Goal: Task Accomplishment & Management: Complete application form

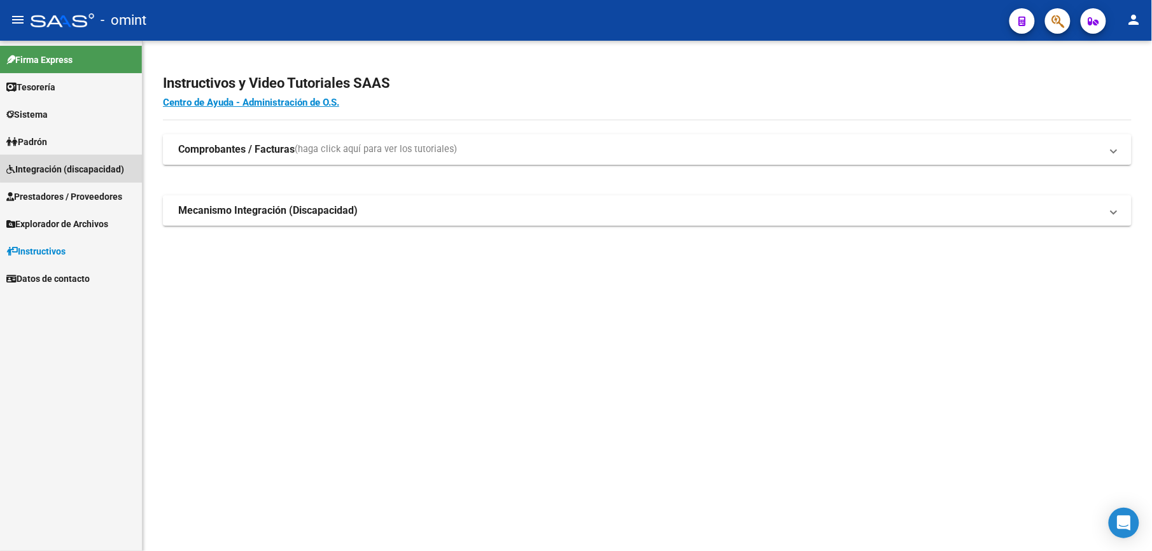
click at [74, 166] on span "Integración (discapacidad)" at bounding box center [65, 169] width 118 height 14
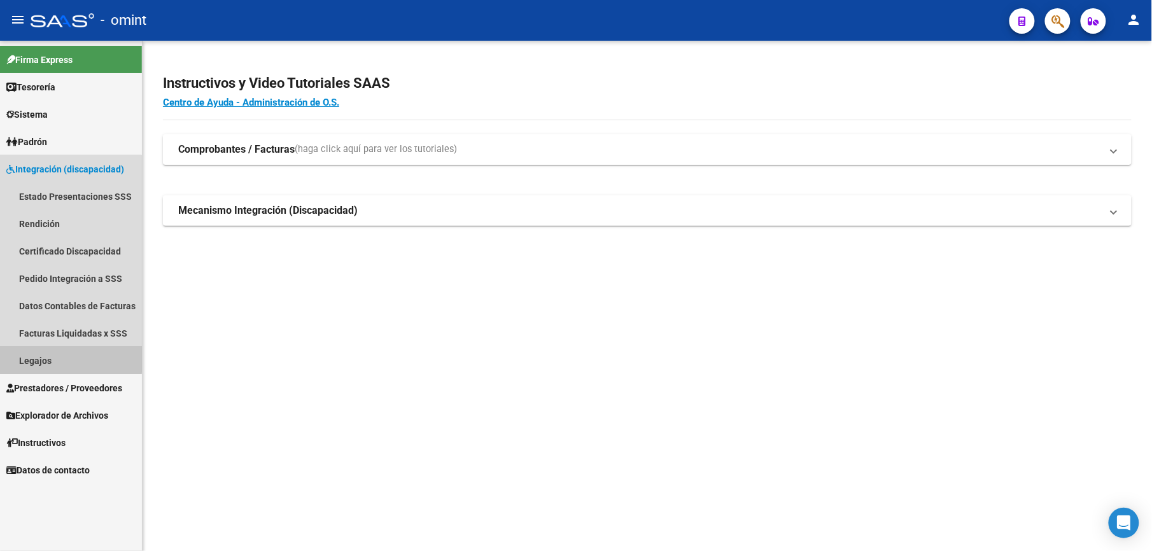
click at [43, 358] on link "Legajos" at bounding box center [71, 360] width 142 height 27
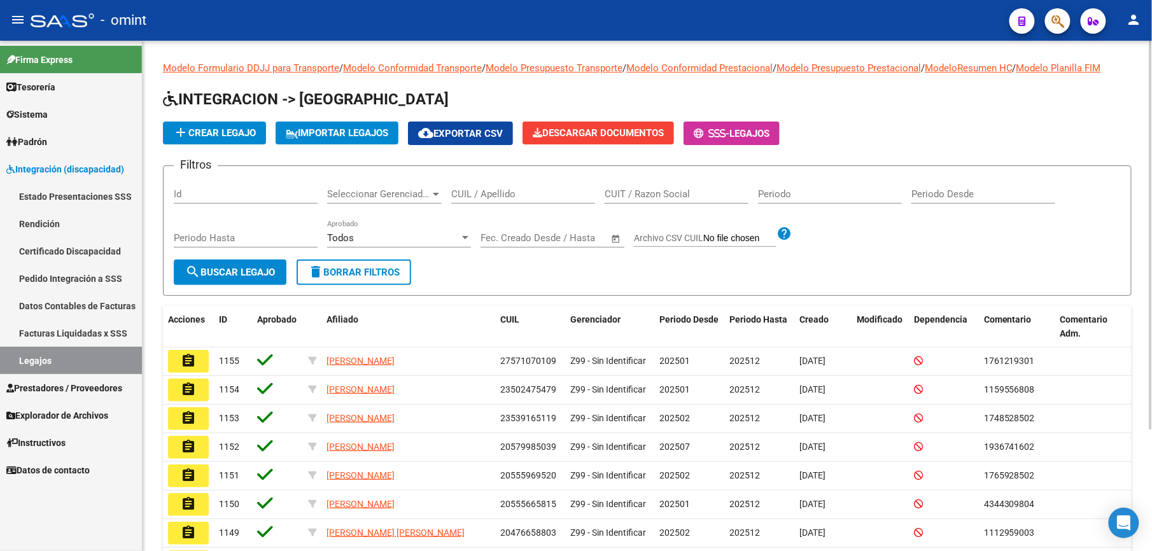
click at [538, 195] on input "CUIL / Apellido" at bounding box center [523, 193] width 144 height 11
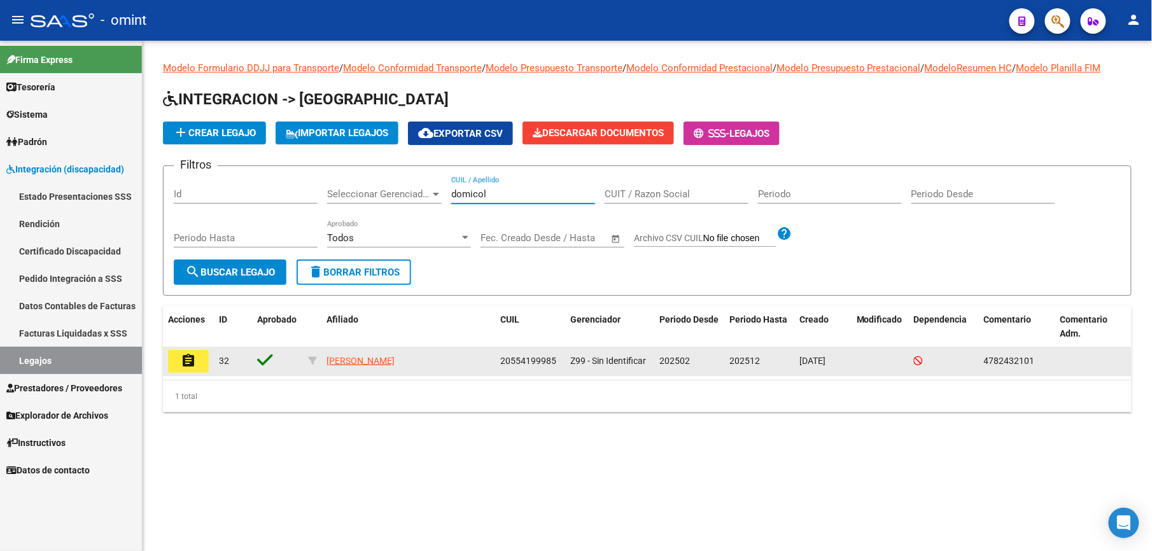
type input "domicol"
click at [197, 367] on button "assignment" at bounding box center [188, 361] width 41 height 23
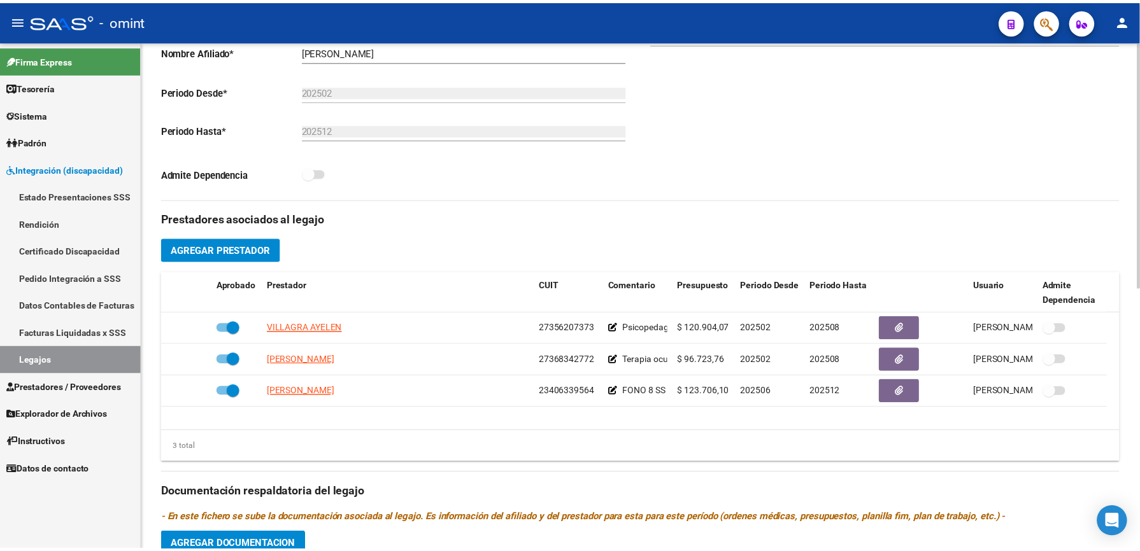
scroll to position [339, 0]
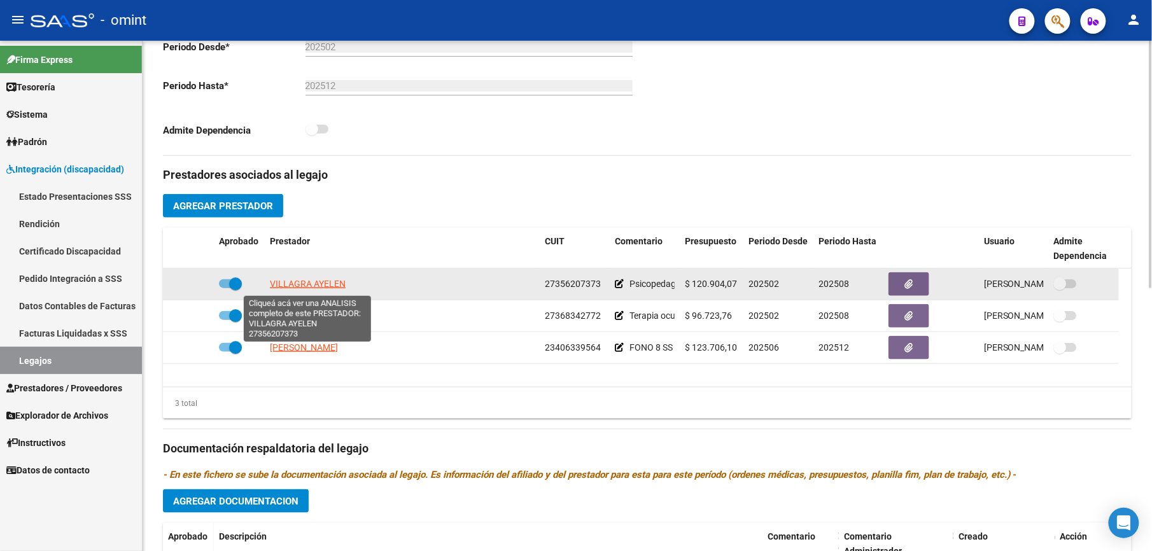
click at [332, 288] on span "VILLAGRA AYELEN" at bounding box center [308, 284] width 76 height 10
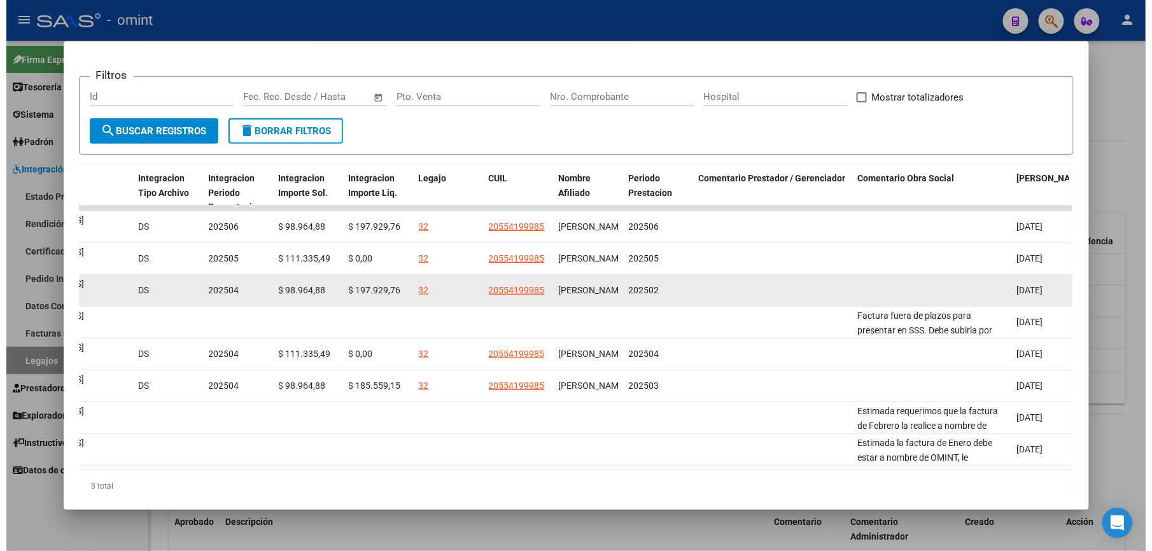
scroll to position [0, 0]
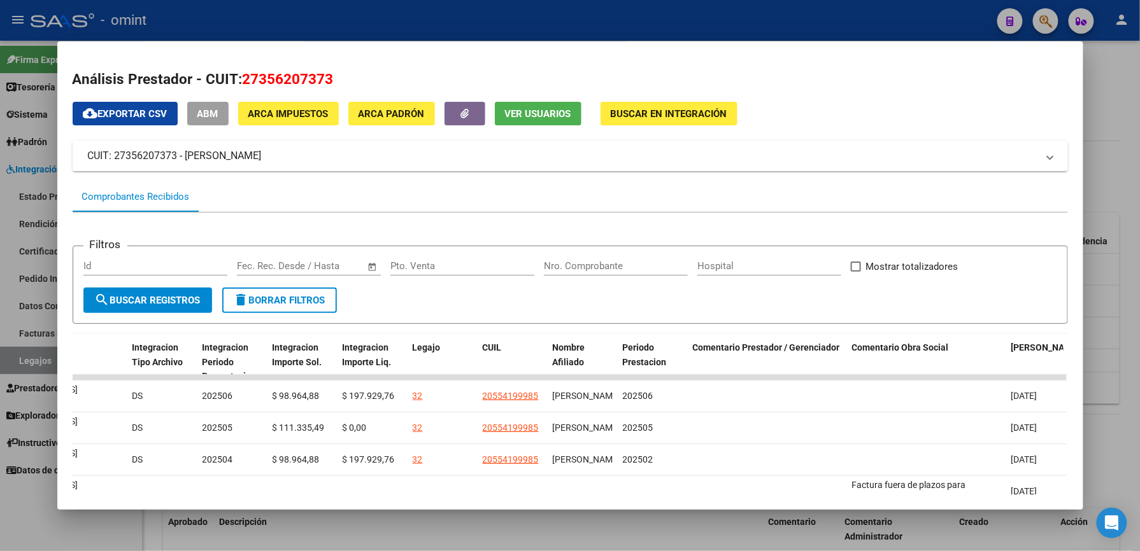
drag, startPoint x: 685, startPoint y: 18, endPoint x: 686, endPoint y: 34, distance: 15.3
click at [685, 20] on div at bounding box center [570, 275] width 1140 height 551
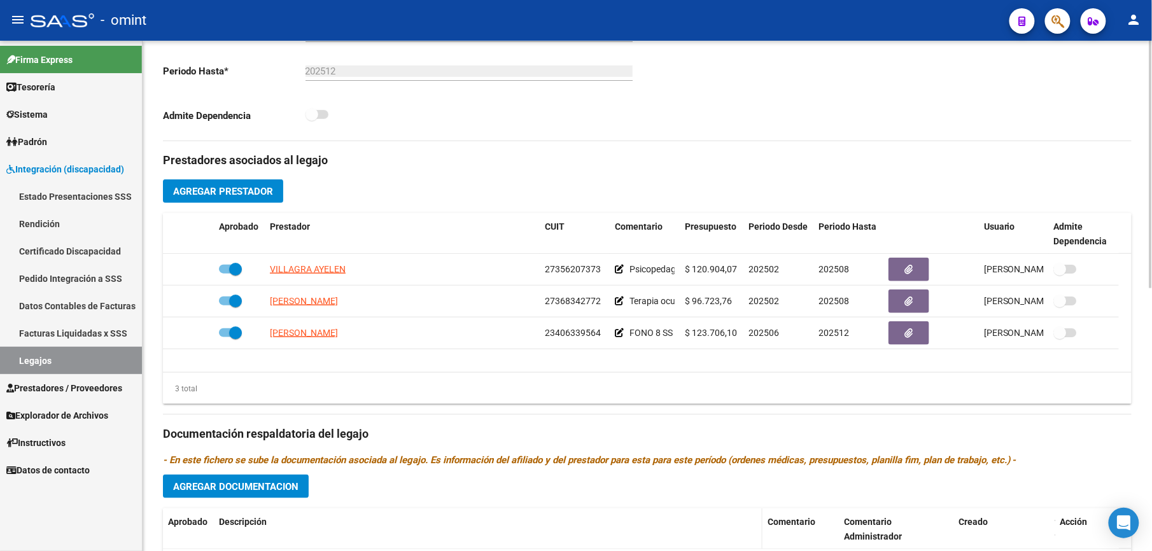
scroll to position [339, 0]
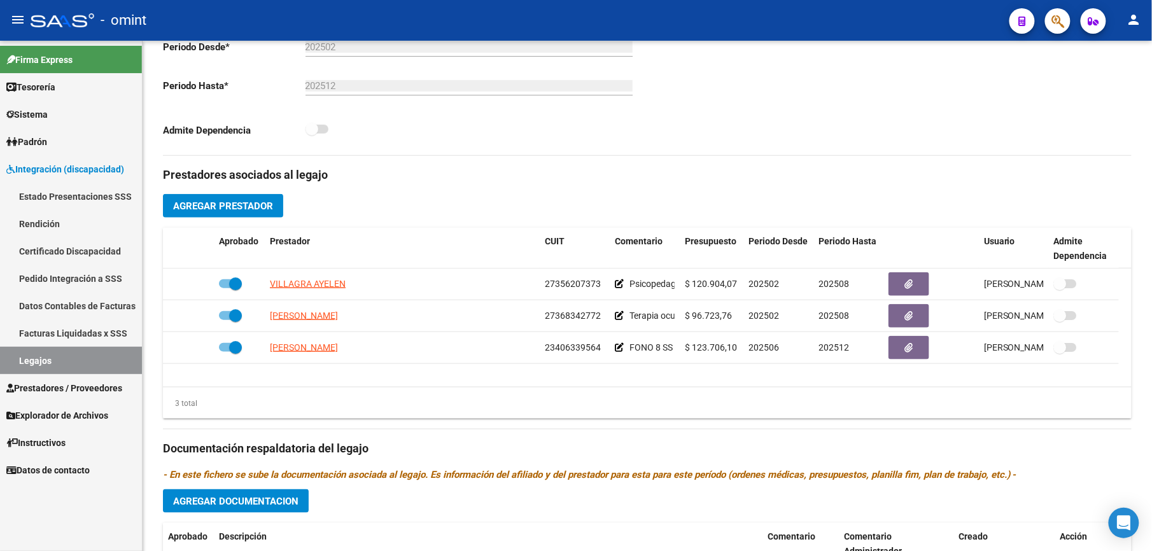
click at [89, 390] on span "Prestadores / Proveedores" at bounding box center [64, 388] width 116 height 14
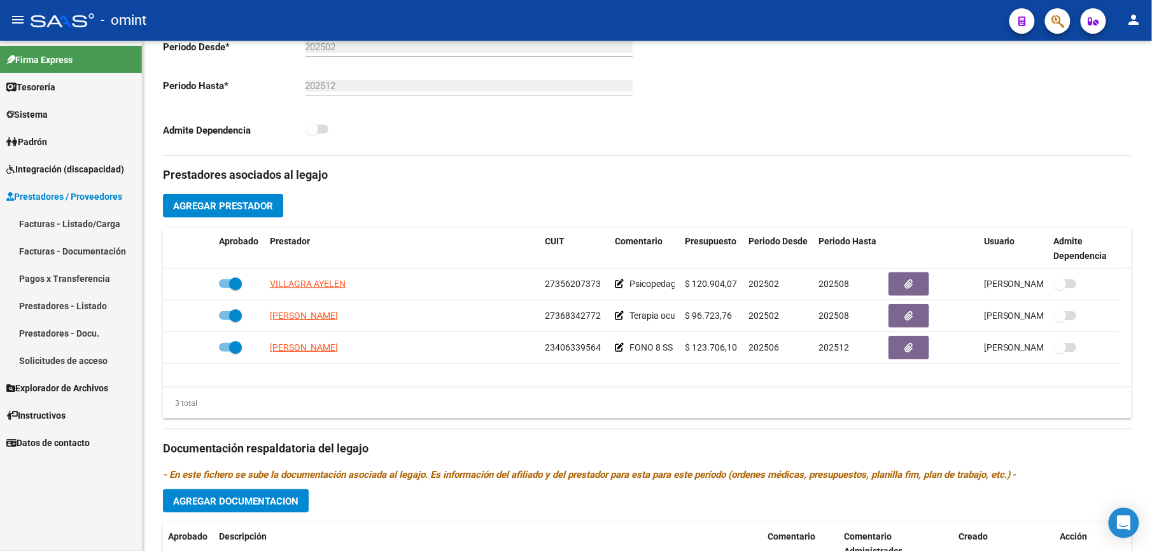
click at [85, 225] on link "Facturas - Listado/Carga" at bounding box center [71, 223] width 142 height 27
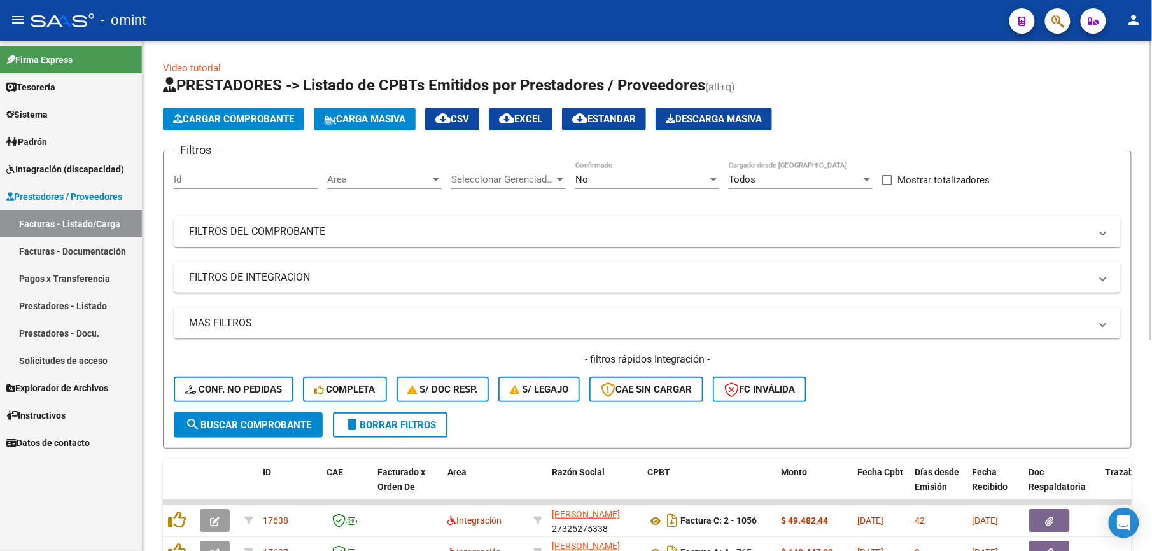
click at [253, 118] on span "Cargar Comprobante" at bounding box center [233, 118] width 121 height 11
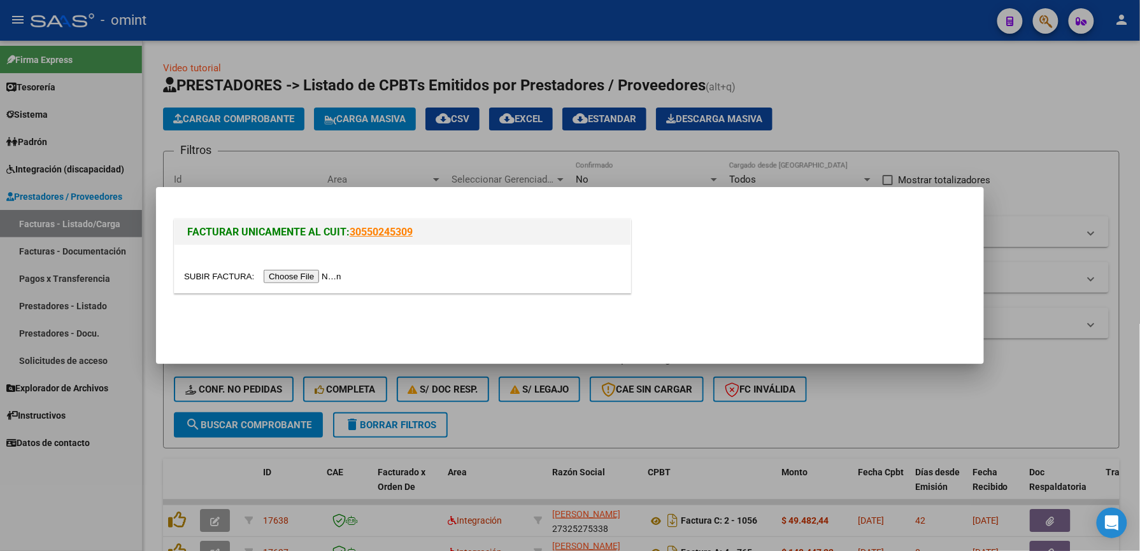
click at [306, 278] on input "file" at bounding box center [264, 276] width 161 height 13
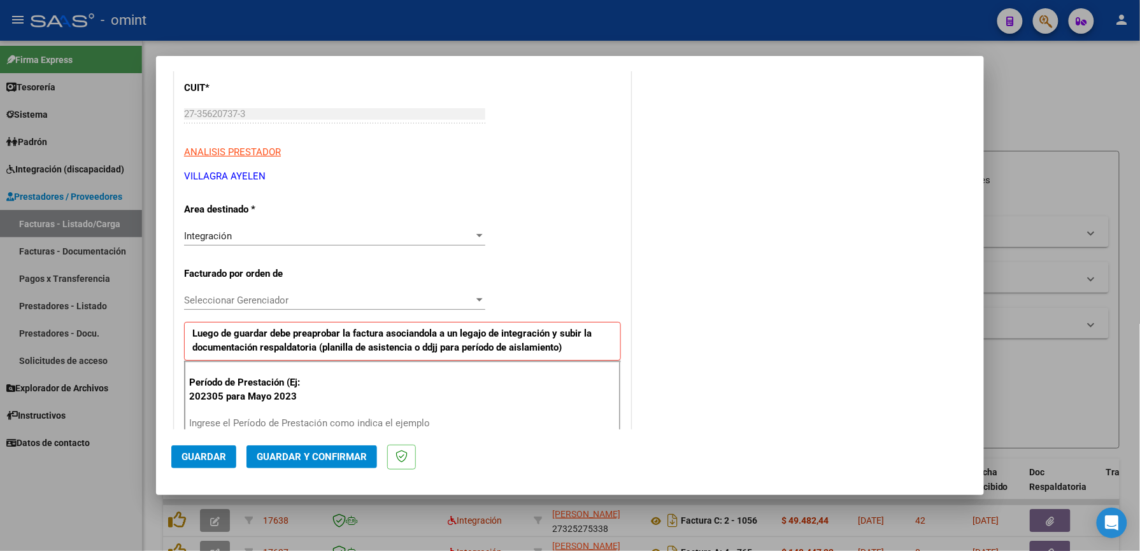
scroll to position [339, 0]
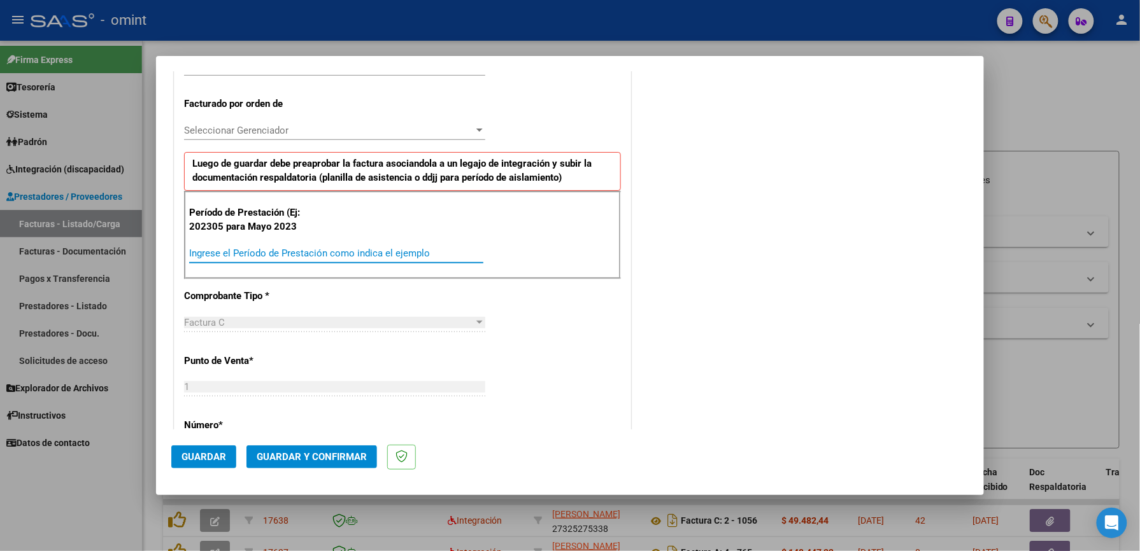
click at [337, 251] on input "Ingrese el Período de Prestación como indica el ejemplo" at bounding box center [336, 253] width 294 height 11
type input "202507"
click at [406, 309] on div "CUIT * 27-35620737-3 Ingresar CUIT ANALISIS PRESTADOR [PERSON_NAME] [PERSON_NAM…" at bounding box center [402, 439] width 456 height 1095
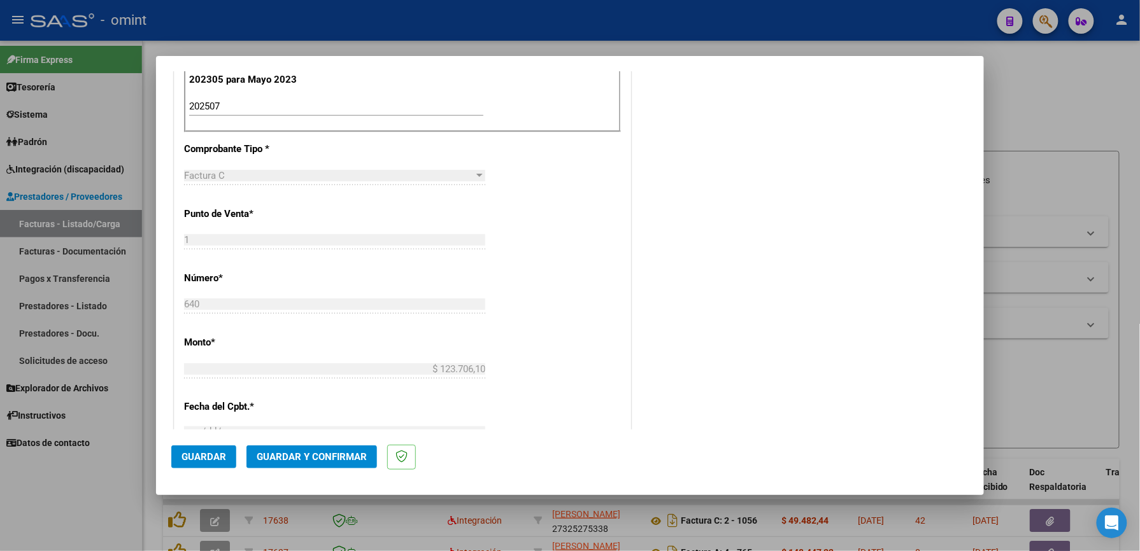
scroll to position [594, 0]
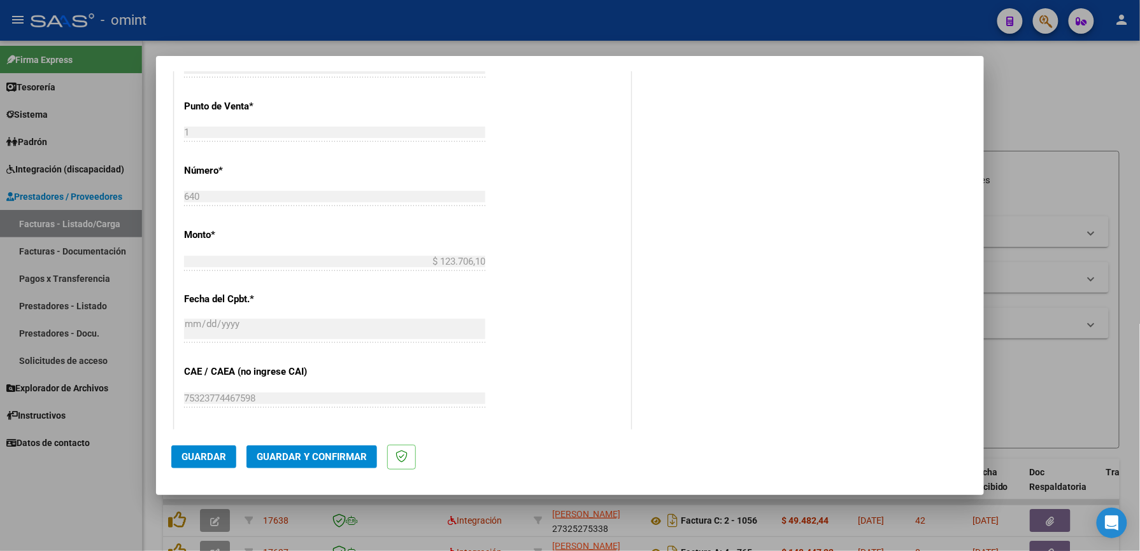
click at [182, 462] on span "Guardar" at bounding box center [203, 456] width 45 height 11
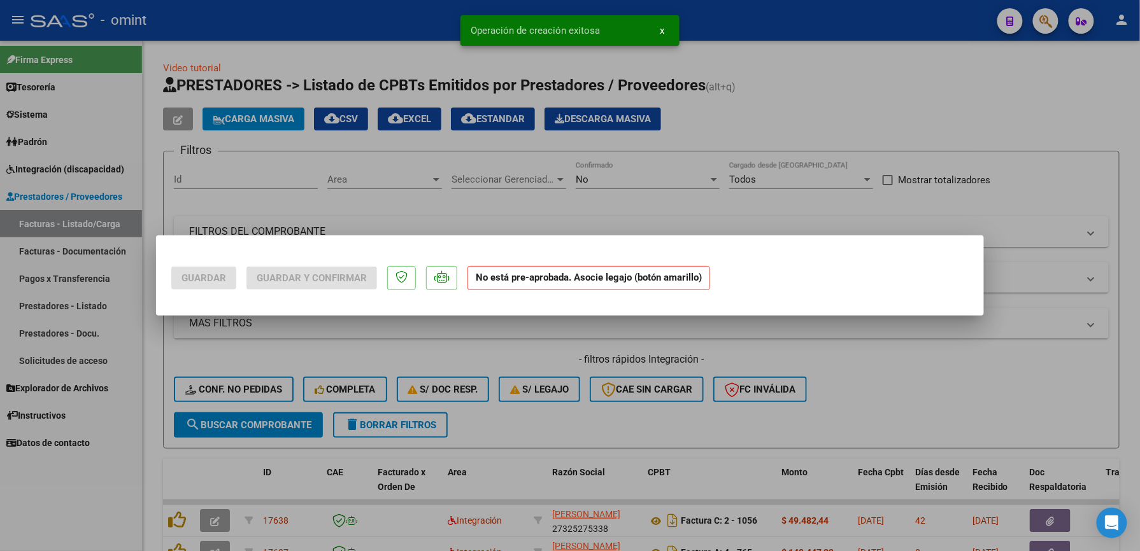
scroll to position [0, 0]
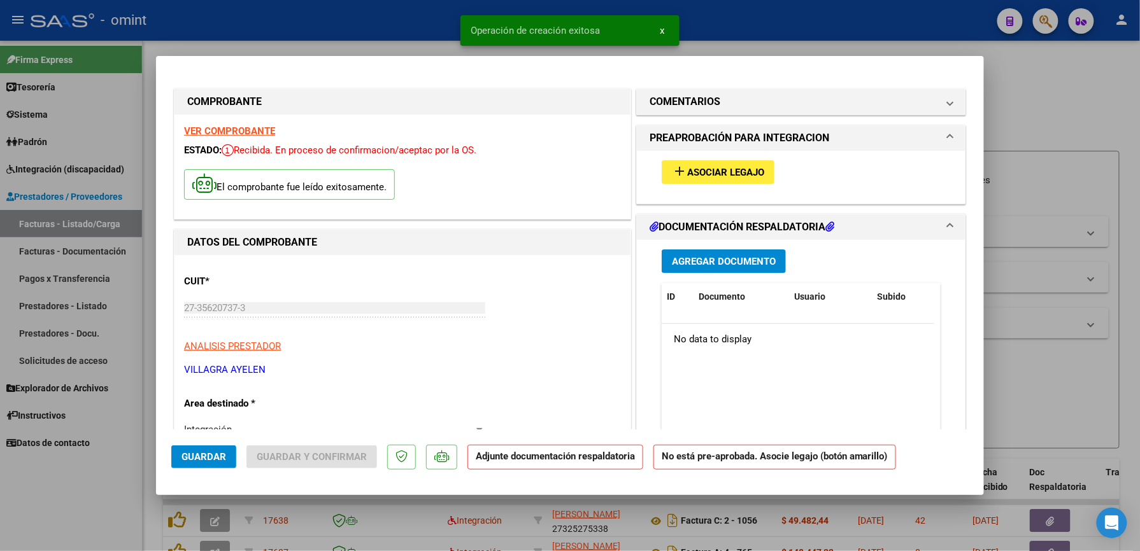
click at [718, 174] on span "Asociar Legajo" at bounding box center [725, 172] width 77 height 11
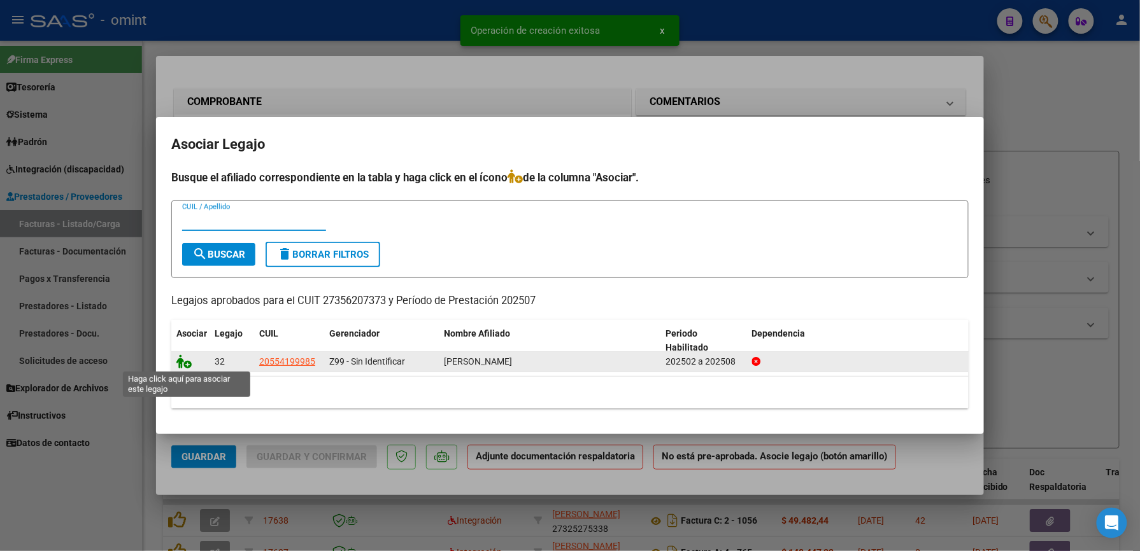
click at [182, 365] on icon at bounding box center [183, 362] width 15 height 14
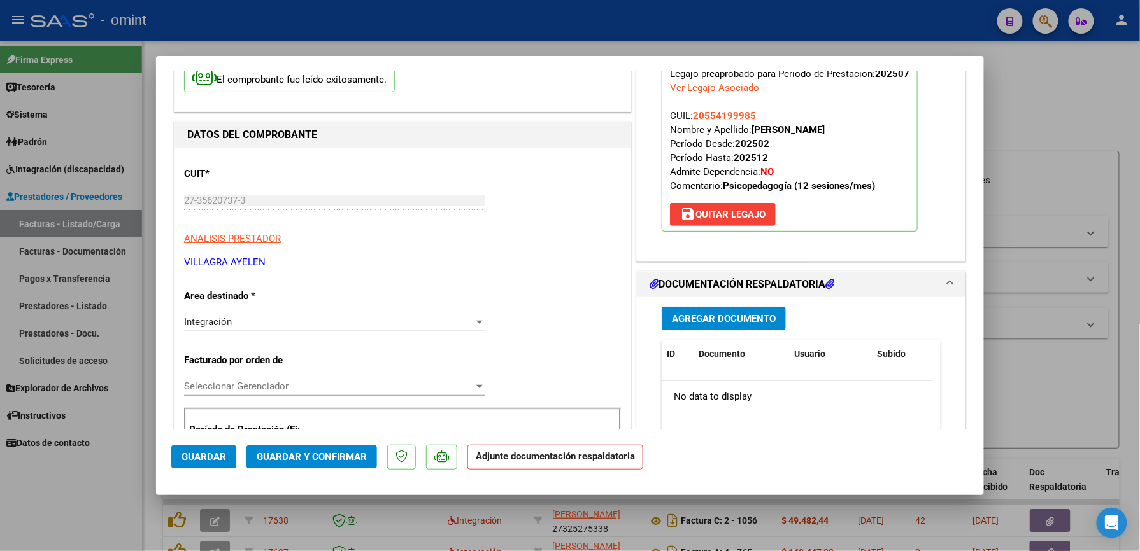
scroll to position [169, 0]
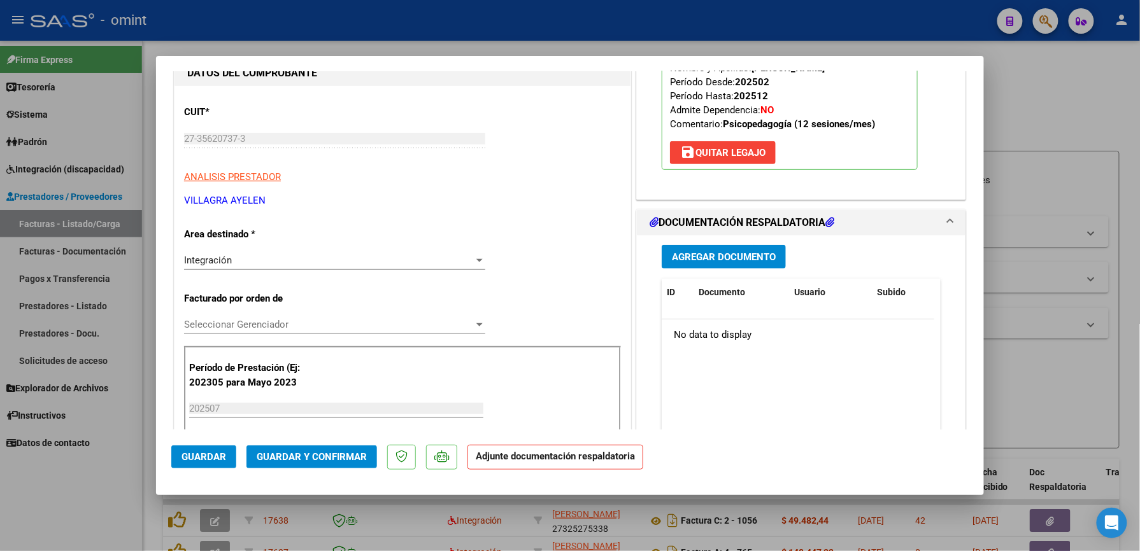
click at [709, 256] on span "Agregar Documento" at bounding box center [724, 256] width 104 height 11
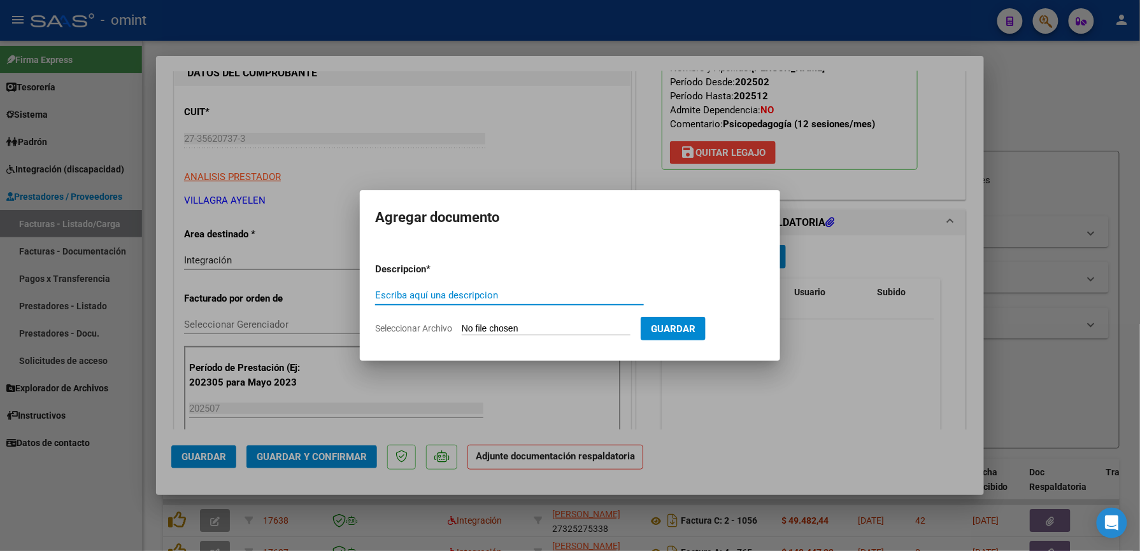
click at [522, 292] on input "Escriba aquí una descripcion" at bounding box center [509, 295] width 269 height 11
click at [383, 327] on span "Seleccionar Archivo" at bounding box center [413, 328] width 77 height 10
click at [462, 327] on input "Seleccionar Archivo" at bounding box center [546, 329] width 169 height 12
type input "C:\fakepath\ASISTENCIA JULIO.pdf"
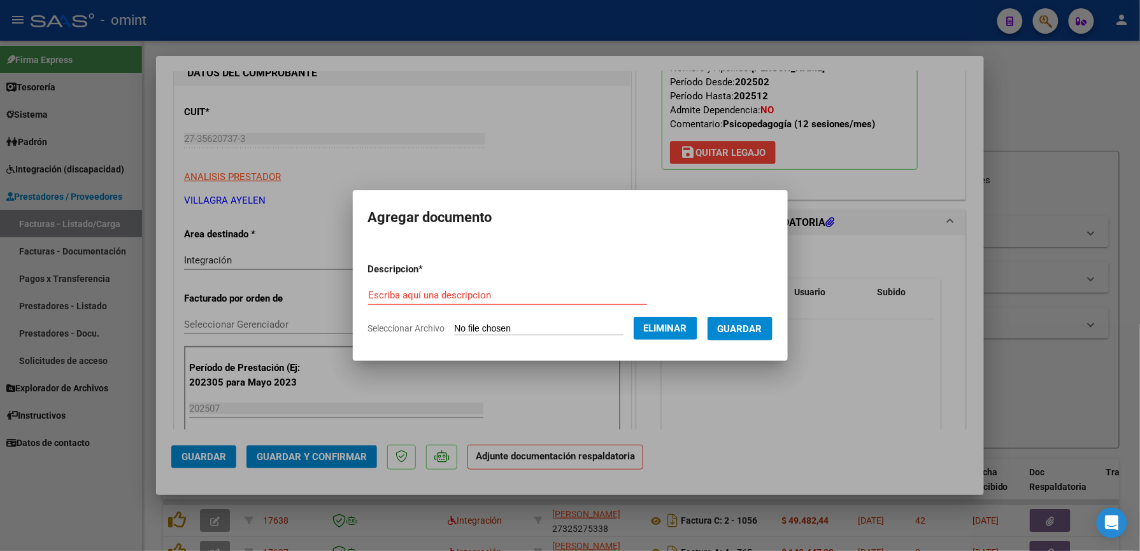
click at [766, 335] on button "Guardar" at bounding box center [739, 329] width 65 height 24
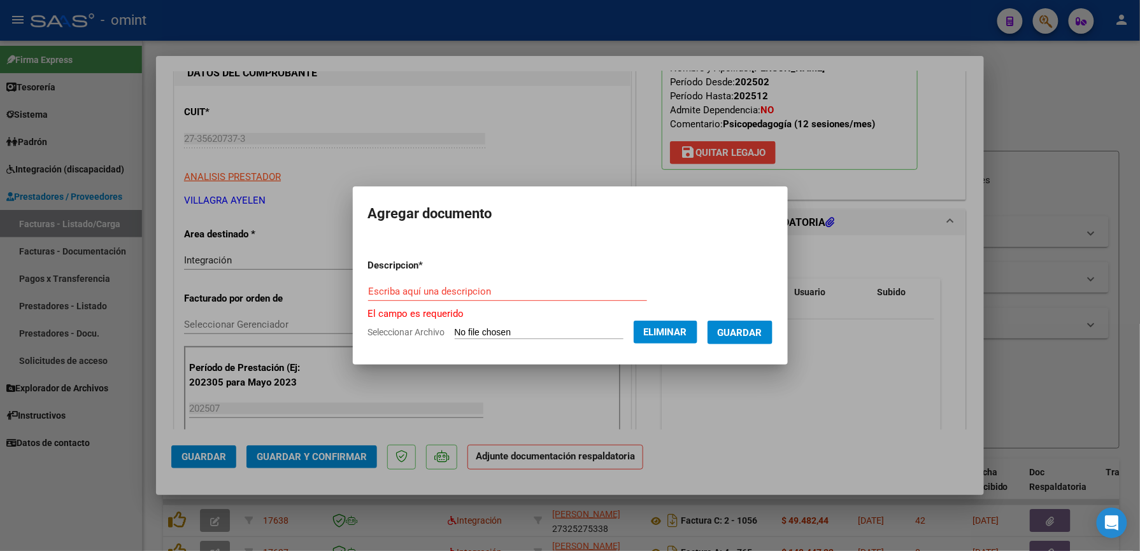
click at [521, 289] on input "Escriba aquí una descripcion" at bounding box center [507, 291] width 279 height 11
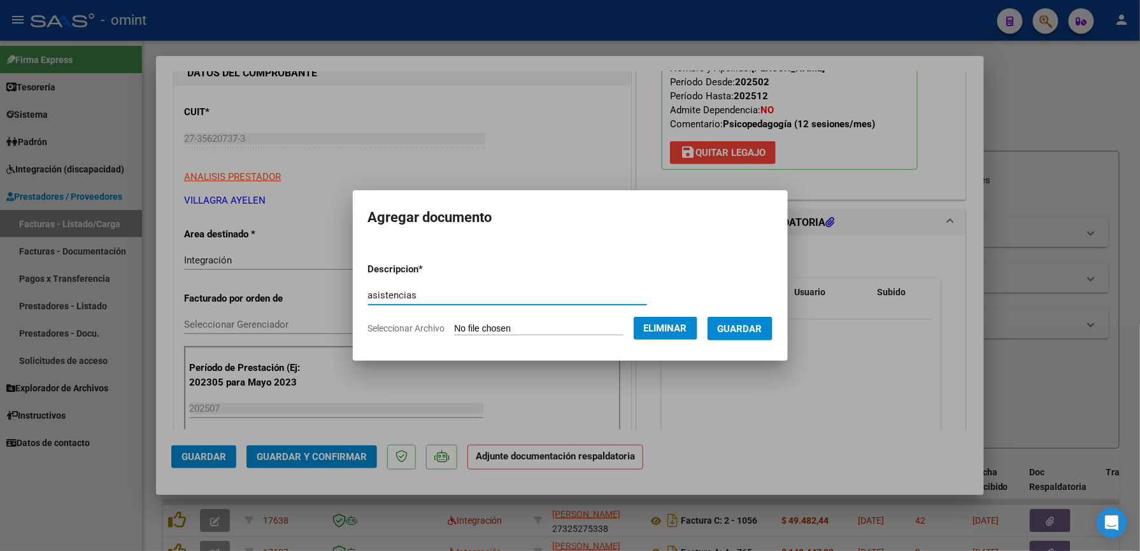
type input "asistencias"
click at [772, 323] on button "Guardar" at bounding box center [739, 329] width 65 height 24
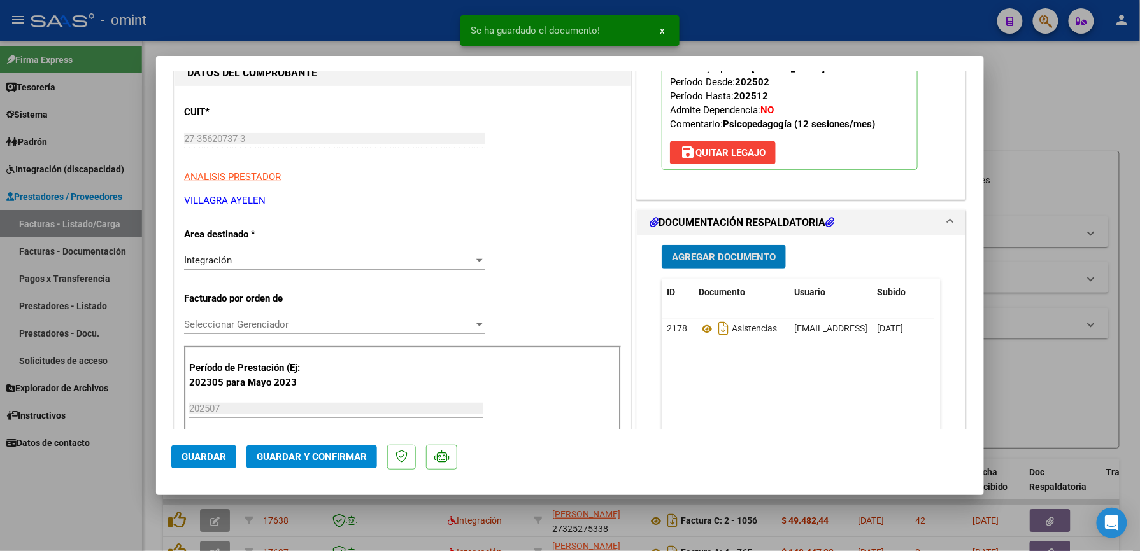
click at [352, 459] on span "Guardar y Confirmar" at bounding box center [312, 456] width 110 height 11
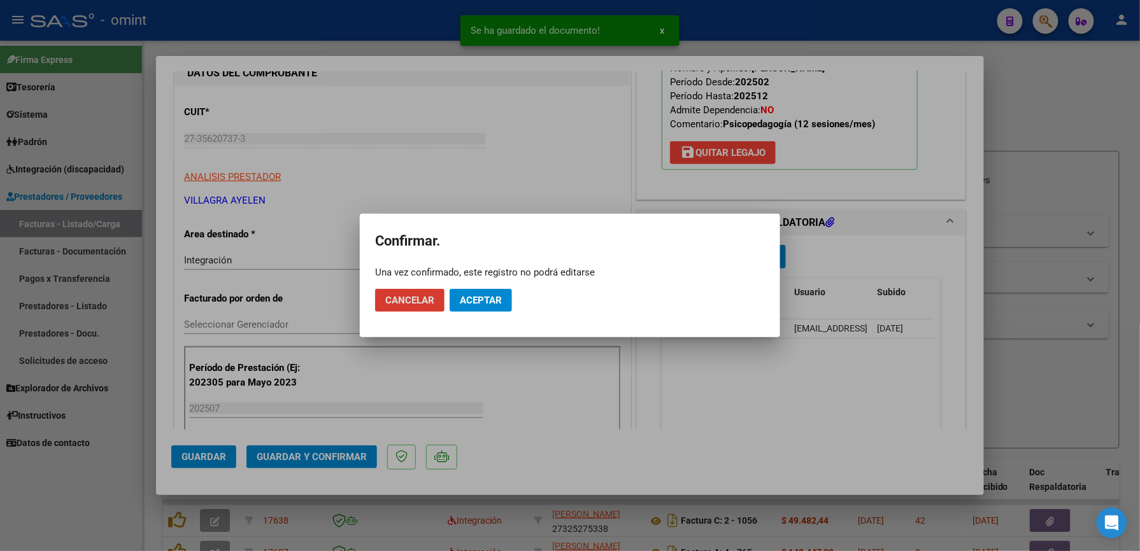
click at [480, 303] on span "Aceptar" at bounding box center [481, 300] width 42 height 11
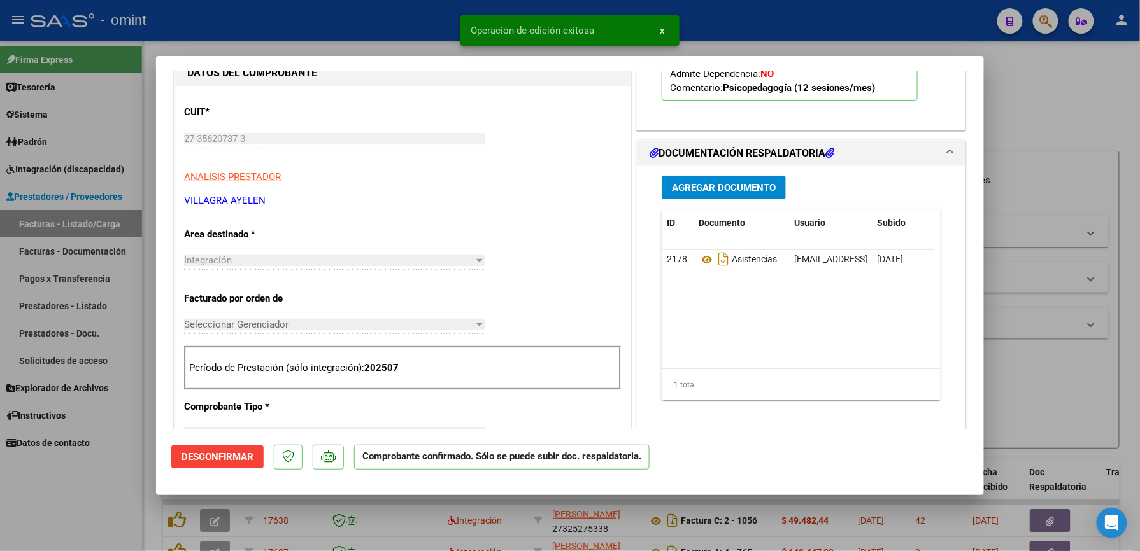
click at [808, 6] on div at bounding box center [570, 275] width 1140 height 551
type input "$ 0,00"
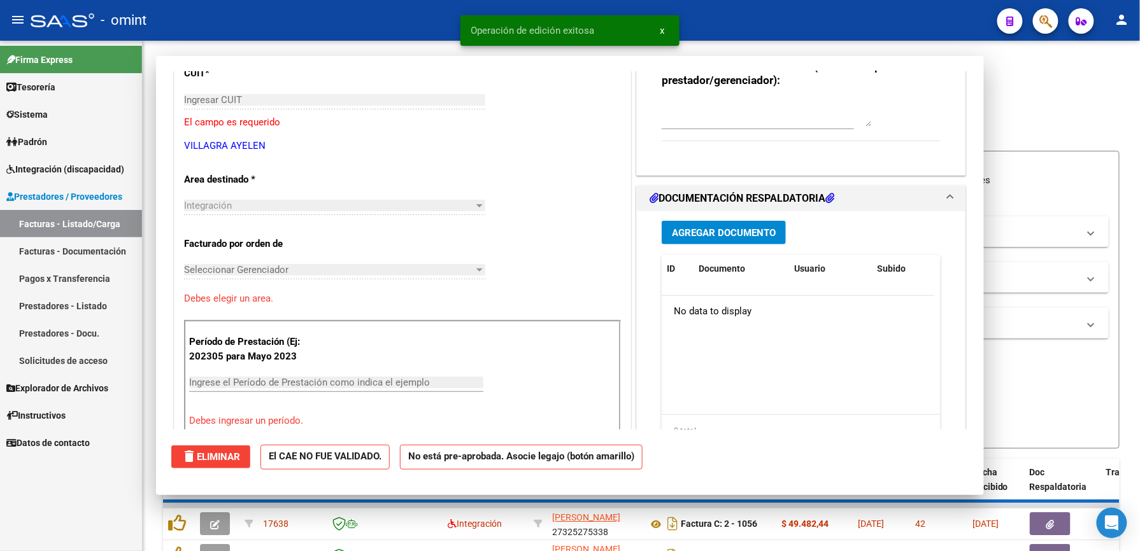
scroll to position [131, 0]
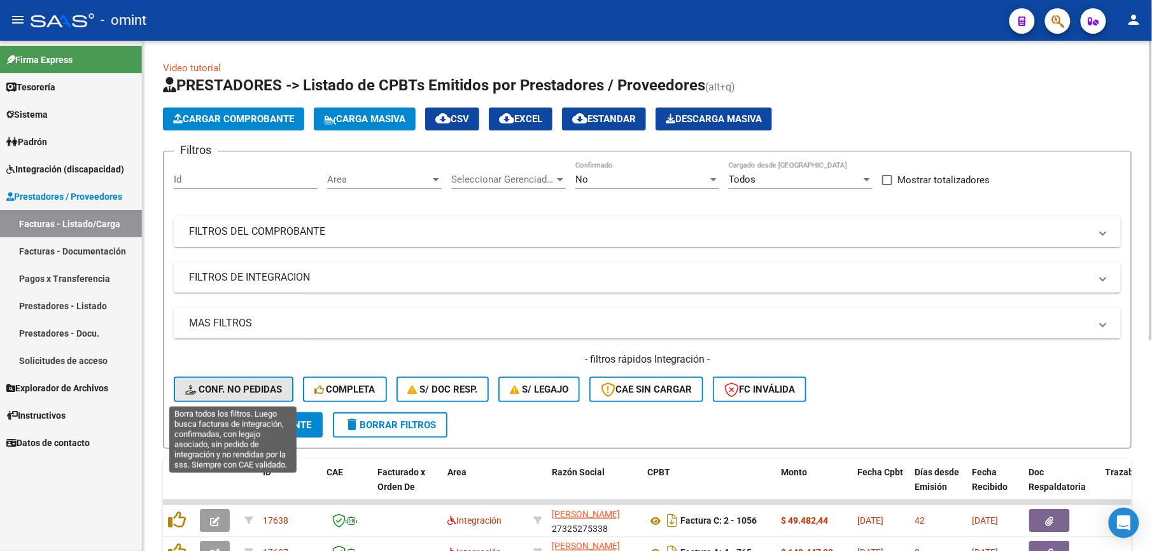
click at [247, 384] on span "Conf. no pedidas" at bounding box center [233, 389] width 97 height 11
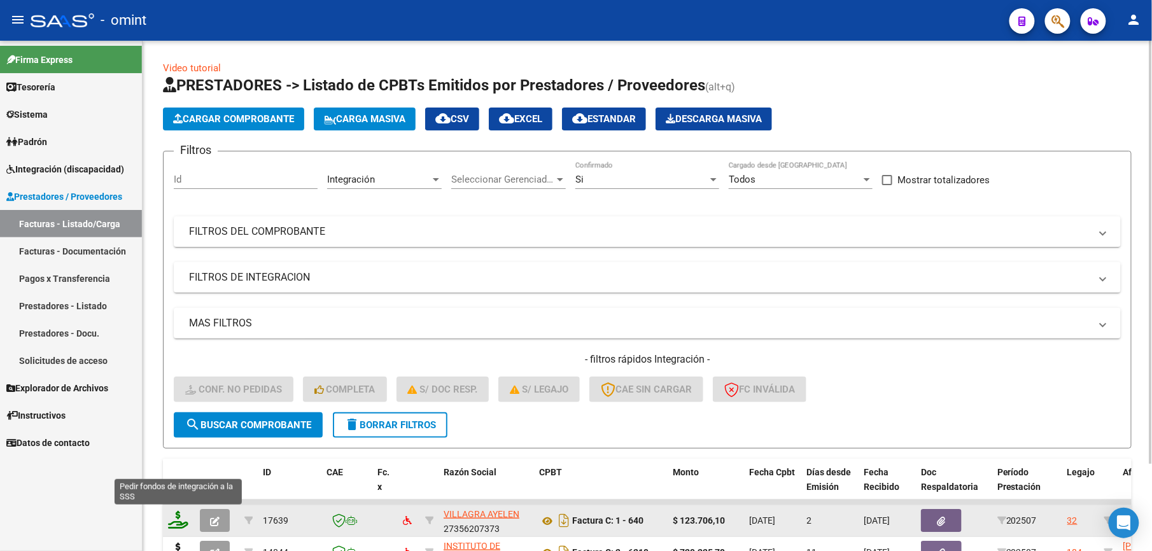
click at [181, 518] on icon at bounding box center [178, 520] width 20 height 18
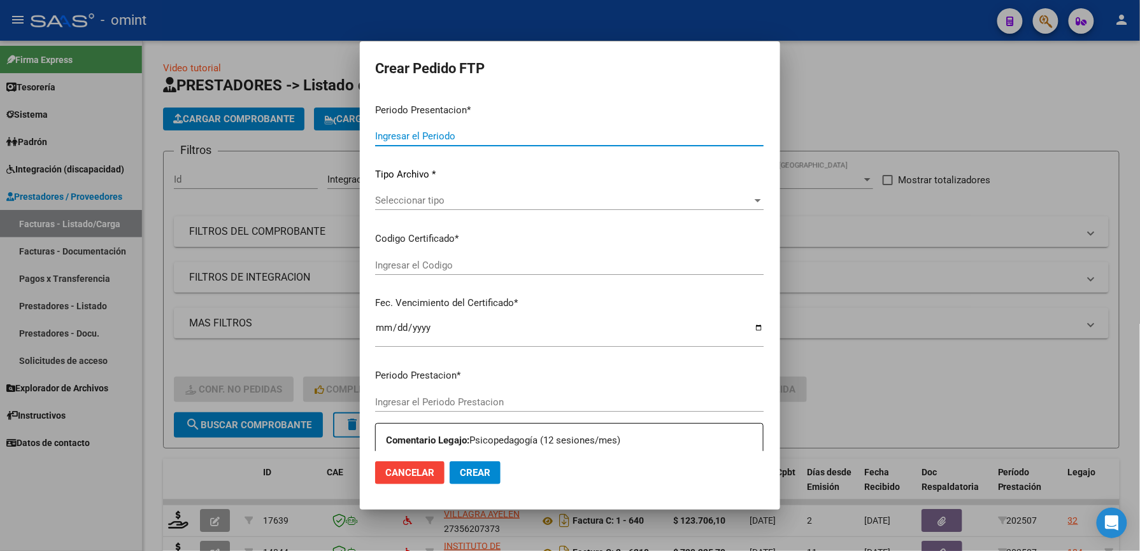
type input "202507"
type input "$ 123.706,10"
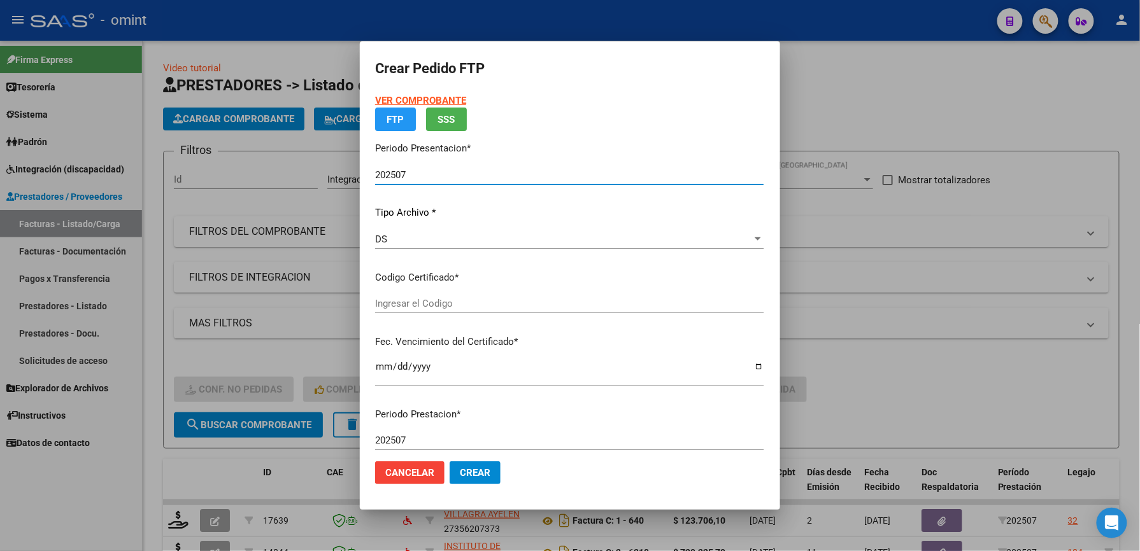
type input "4265738229"
type input "[DATE]"
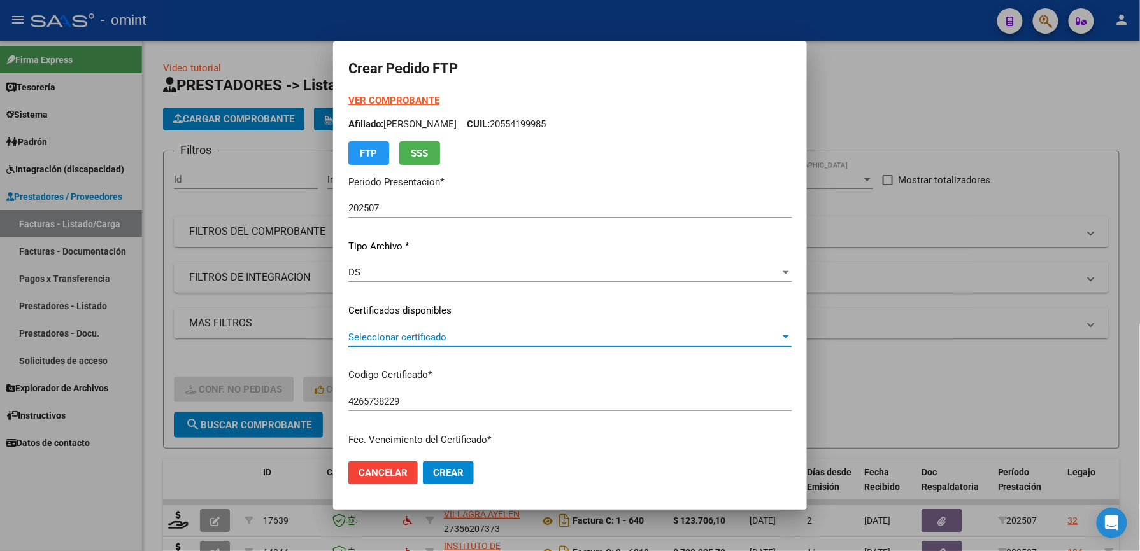
click at [443, 335] on span "Seleccionar certificado" at bounding box center [564, 337] width 432 height 11
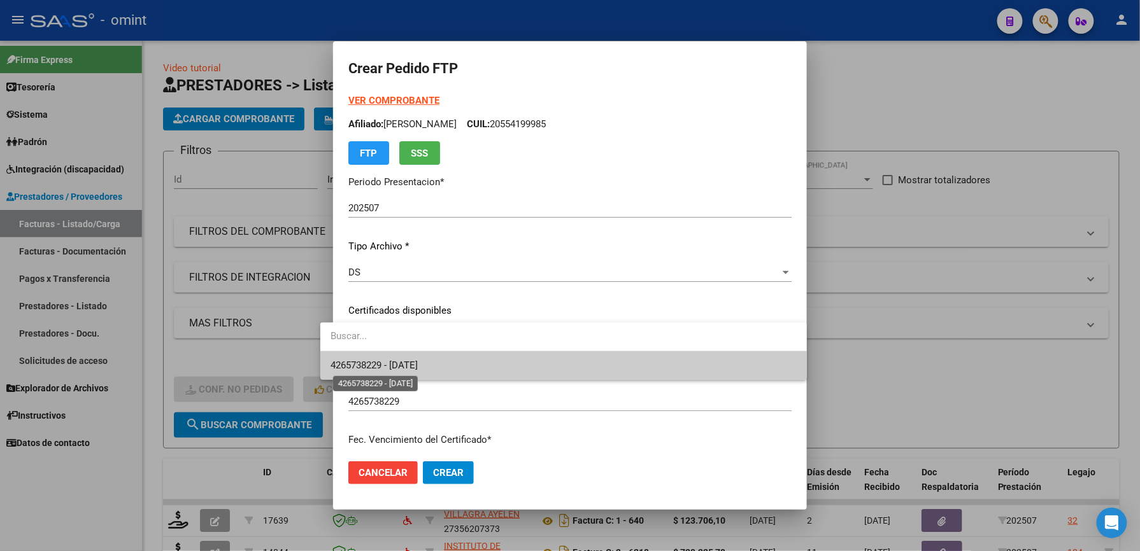
click at [418, 367] on span "4265738229 - [DATE]" at bounding box center [373, 365] width 87 height 11
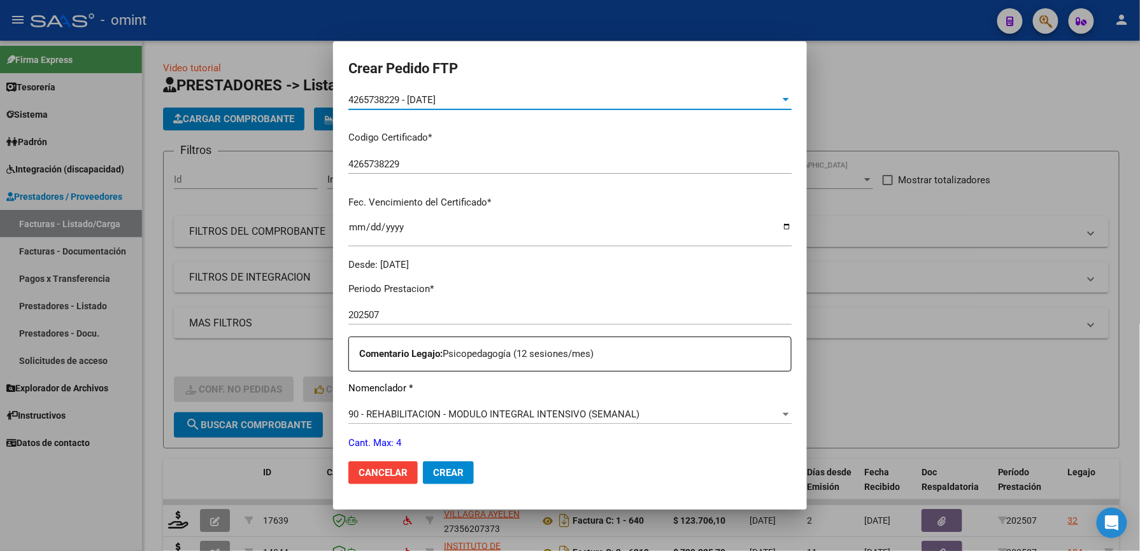
scroll to position [424, 0]
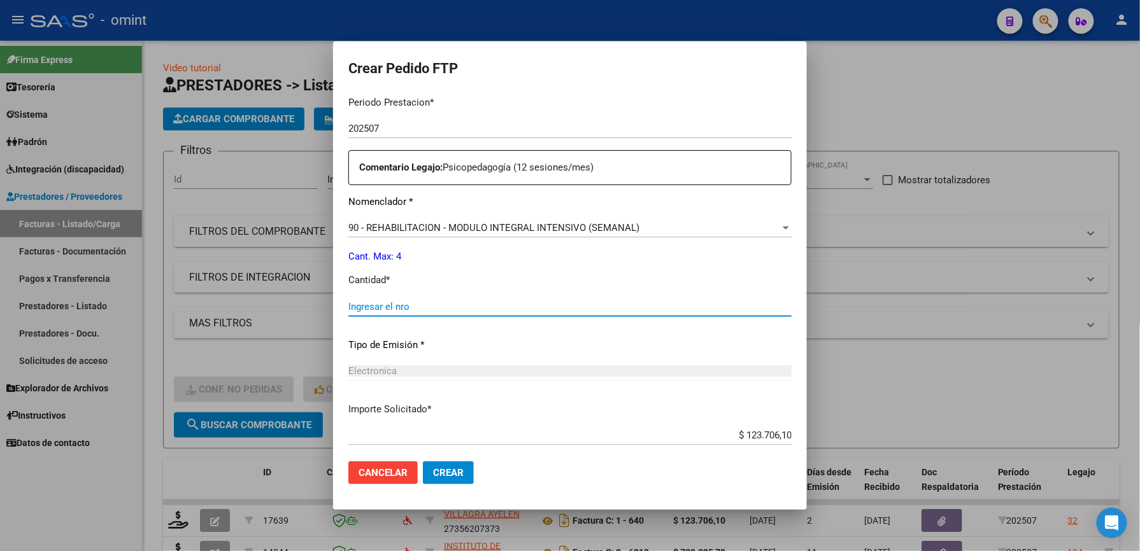
click at [444, 311] on input "Ingresar el nro" at bounding box center [569, 306] width 443 height 11
type input "4"
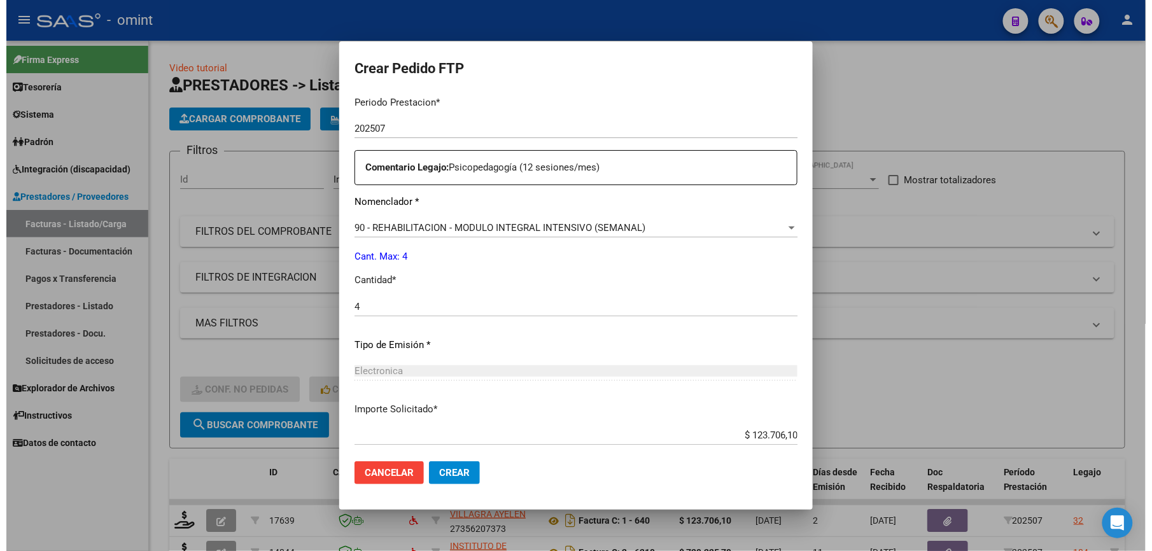
scroll to position [493, 0]
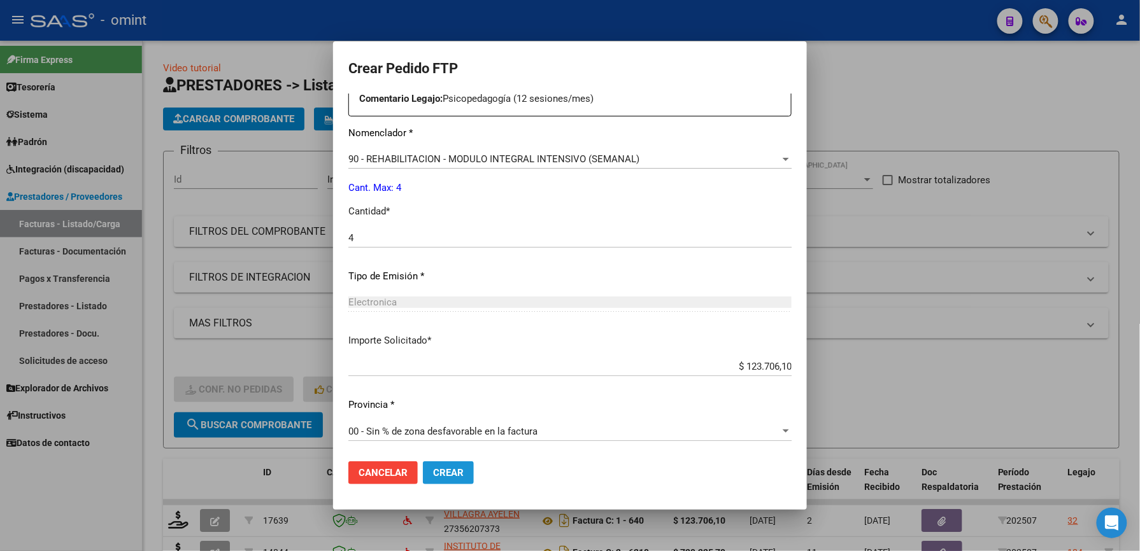
click at [433, 470] on span "Crear" at bounding box center [448, 472] width 31 height 11
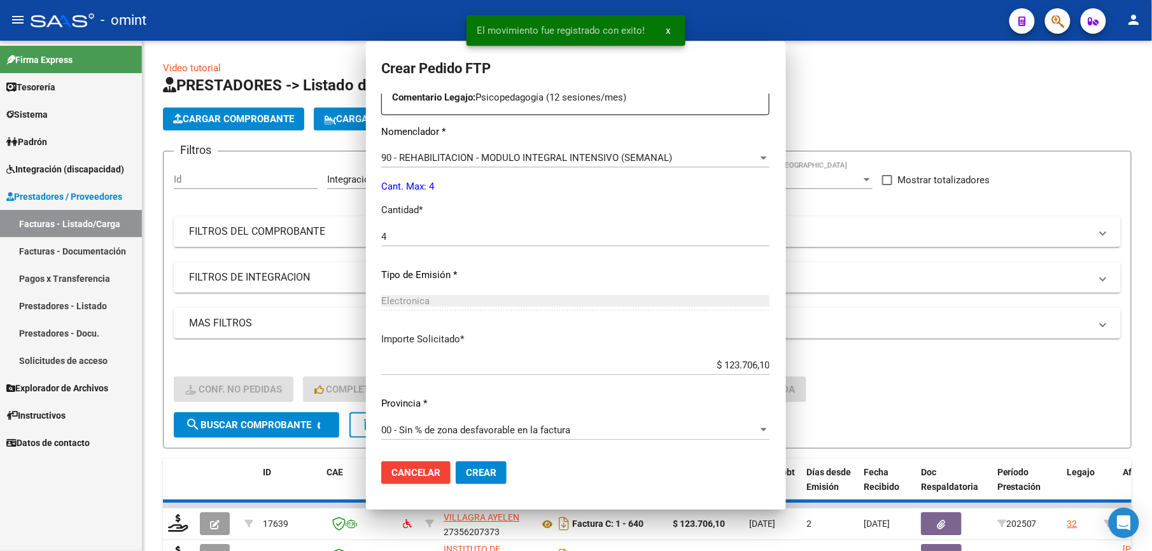
scroll to position [0, 0]
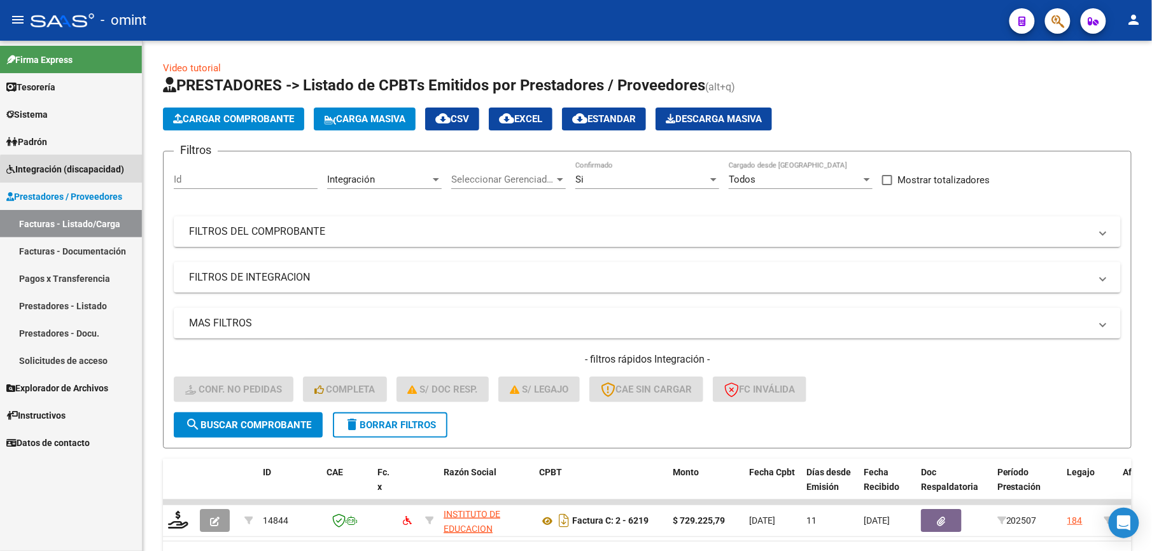
click at [78, 171] on span "Integración (discapacidad)" at bounding box center [65, 169] width 118 height 14
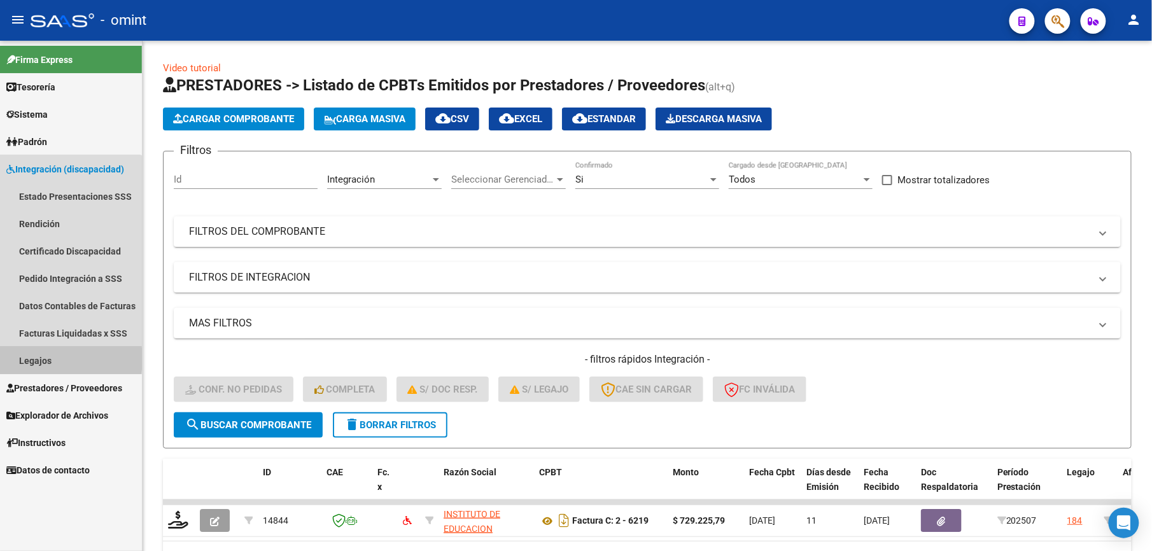
click at [39, 359] on link "Legajos" at bounding box center [71, 360] width 142 height 27
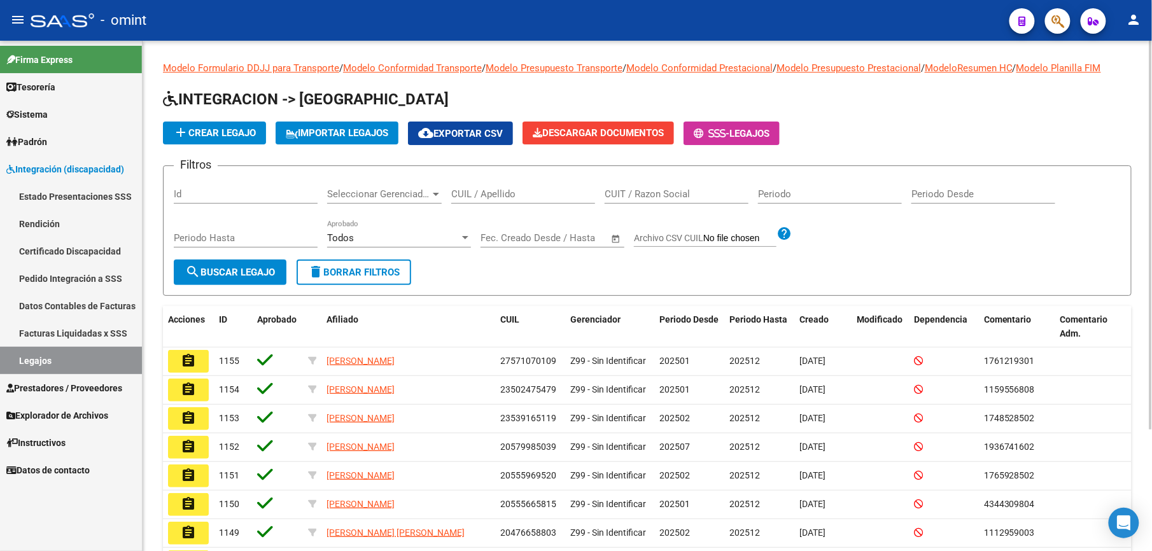
click at [486, 194] on input "CUIL / Apellido" at bounding box center [523, 193] width 144 height 11
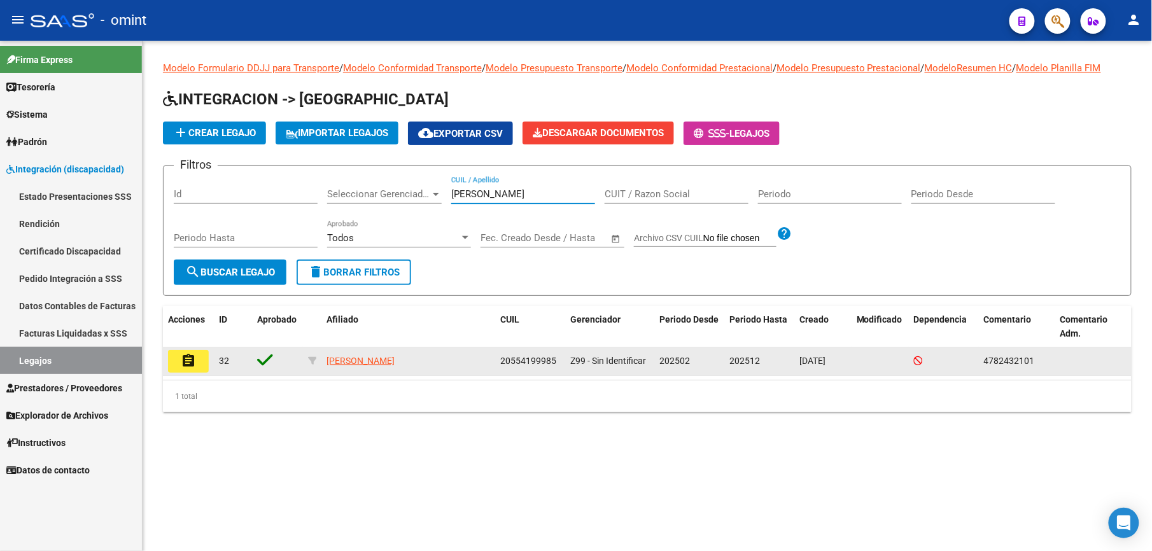
type input "[PERSON_NAME]"
click at [185, 367] on mat-icon "assignment" at bounding box center [188, 360] width 15 height 15
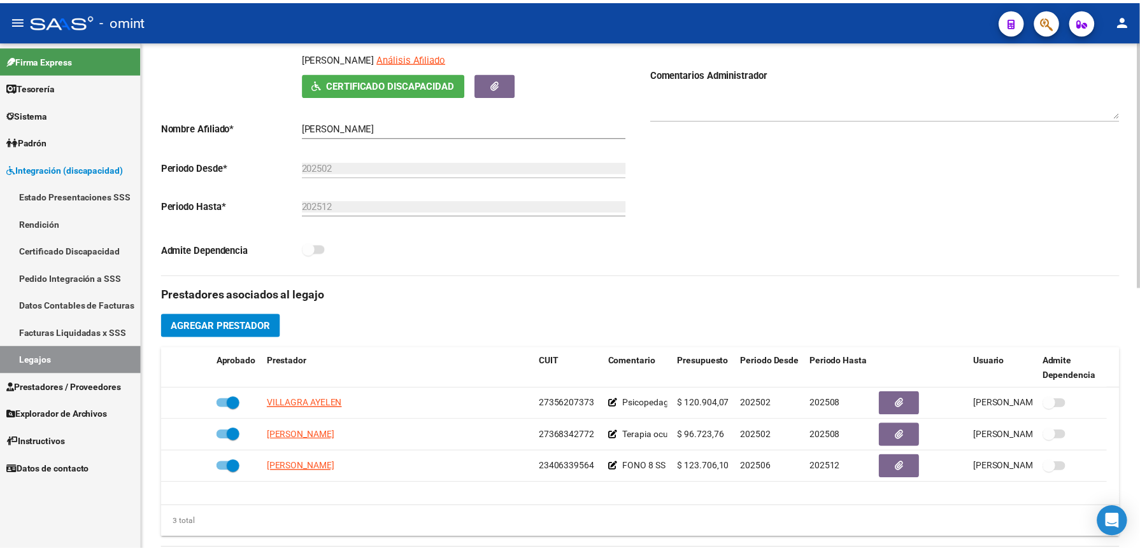
scroll to position [255, 0]
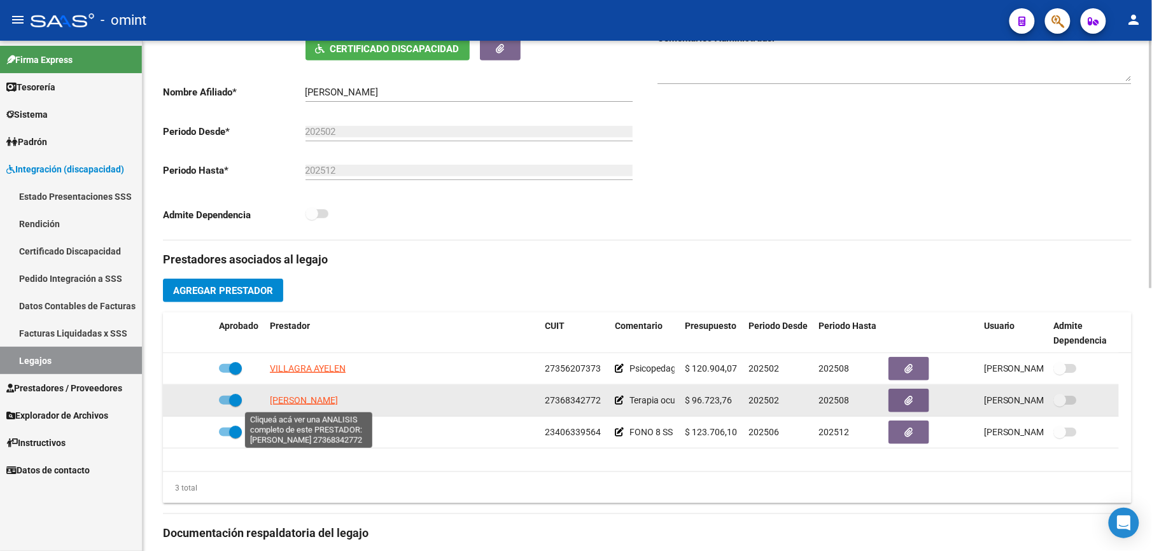
click at [311, 401] on span "[PERSON_NAME]" at bounding box center [304, 400] width 68 height 10
type textarea "27368342772"
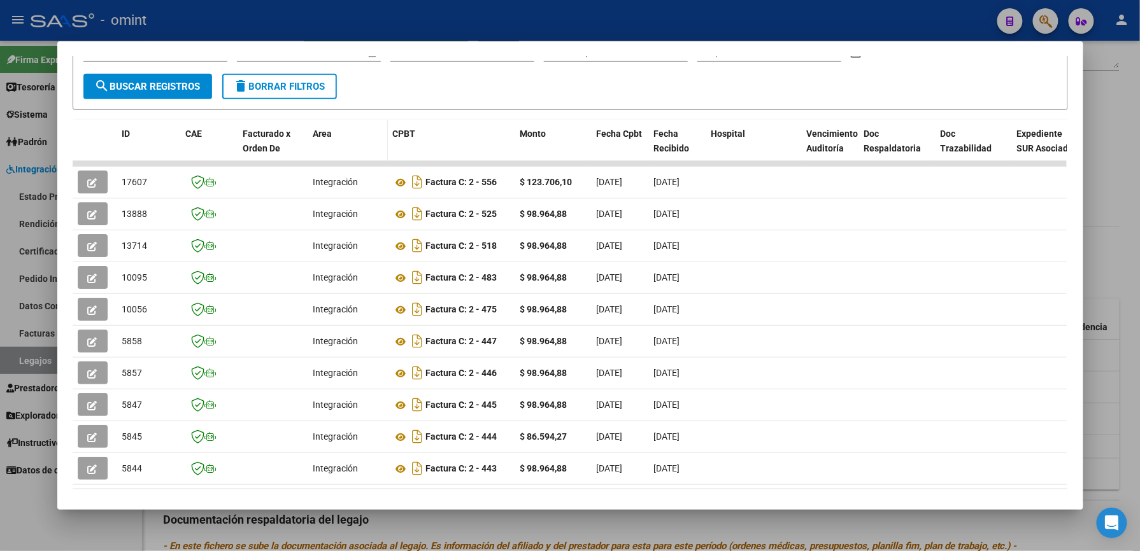
scroll to position [278, 0]
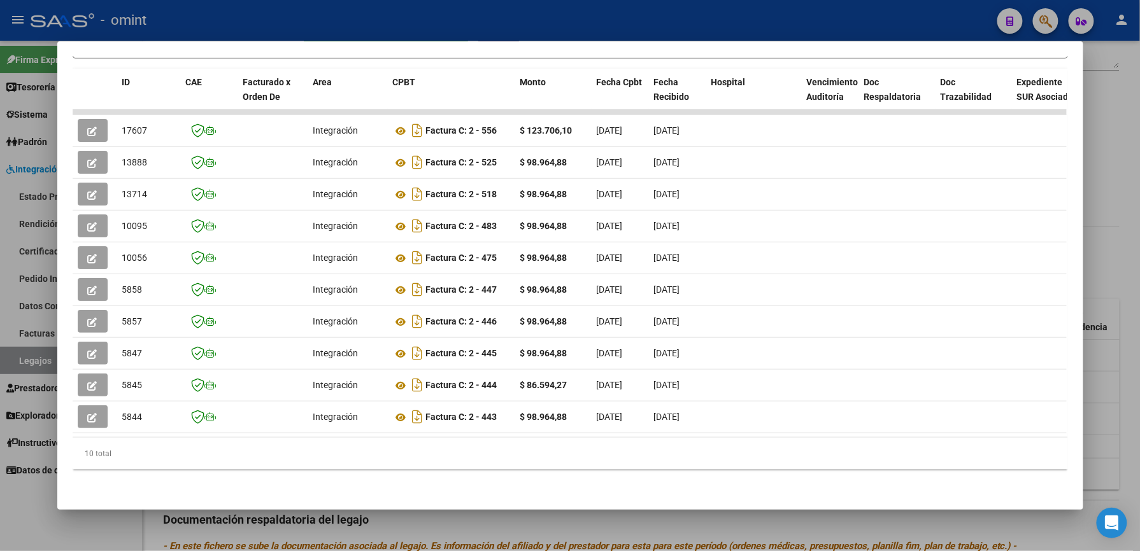
drag, startPoint x: 373, startPoint y: 424, endPoint x: 850, endPoint y: 429, distance: 477.5
click at [850, 429] on datatable-body "17607 Integración Factura C: 2 - 556 $ 123.706,10 [DATE] [DATE] - [DATE] [PERSO…" at bounding box center [570, 273] width 994 height 328
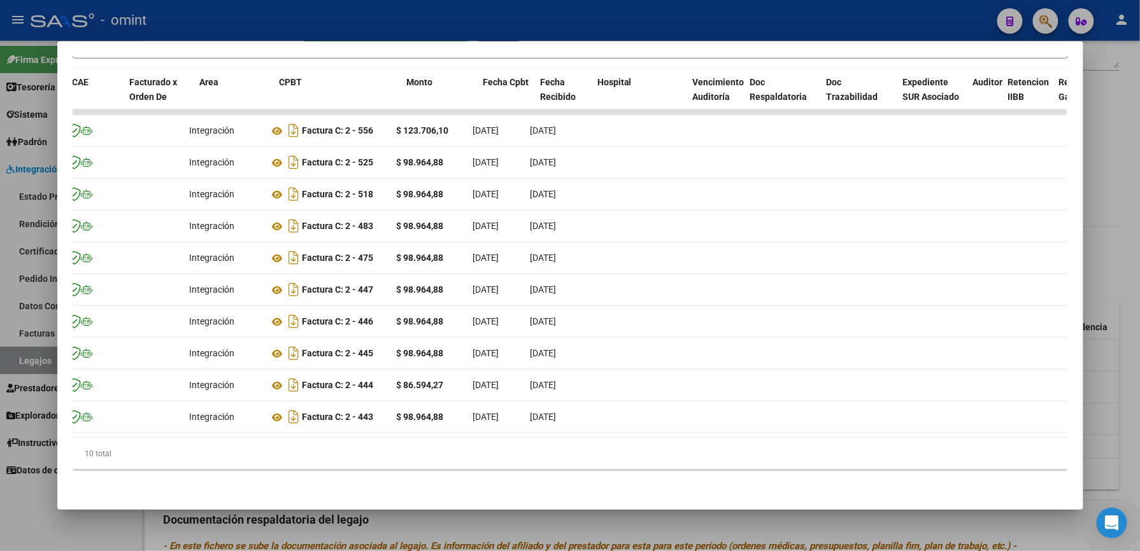
scroll to position [0, 113]
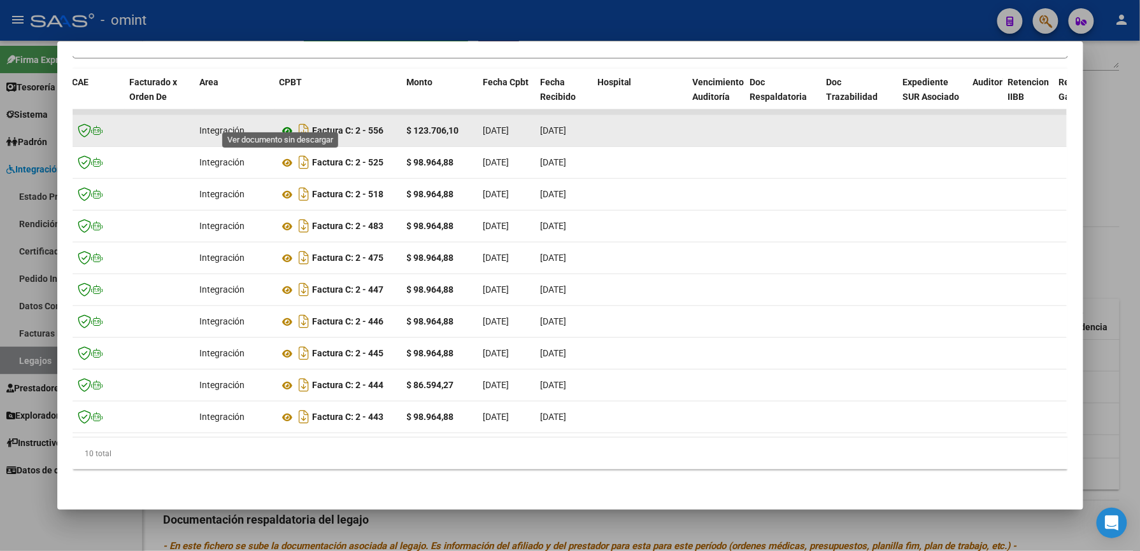
click at [279, 123] on icon at bounding box center [287, 130] width 17 height 15
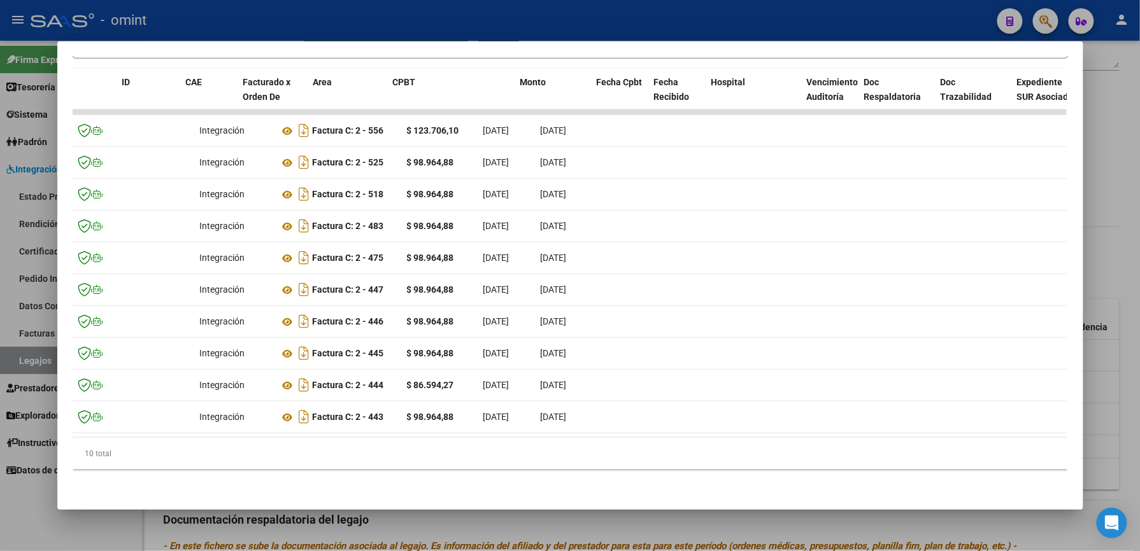
scroll to position [0, 0]
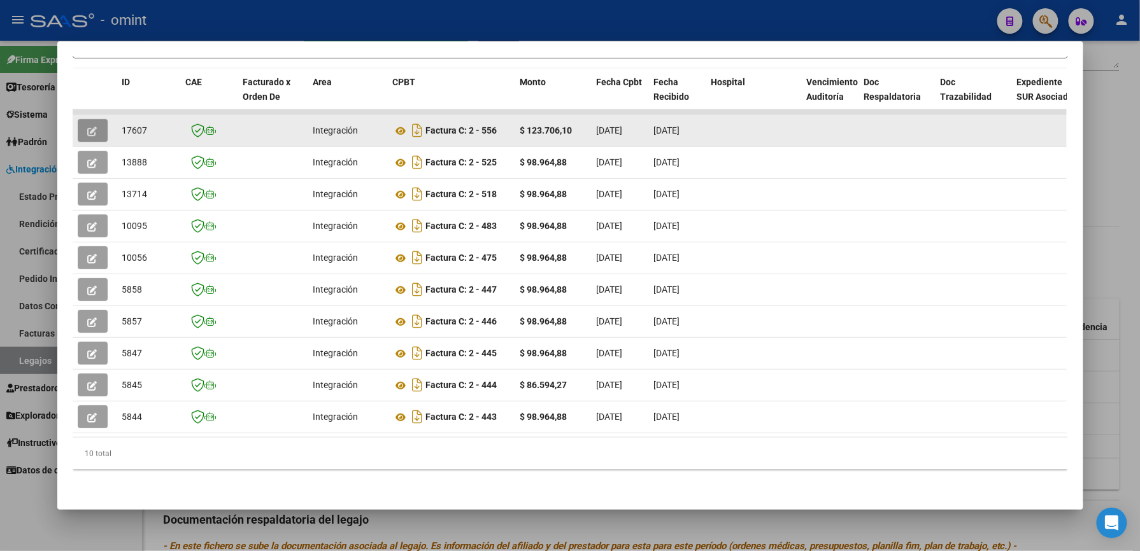
click at [89, 127] on icon "button" at bounding box center [93, 132] width 10 height 10
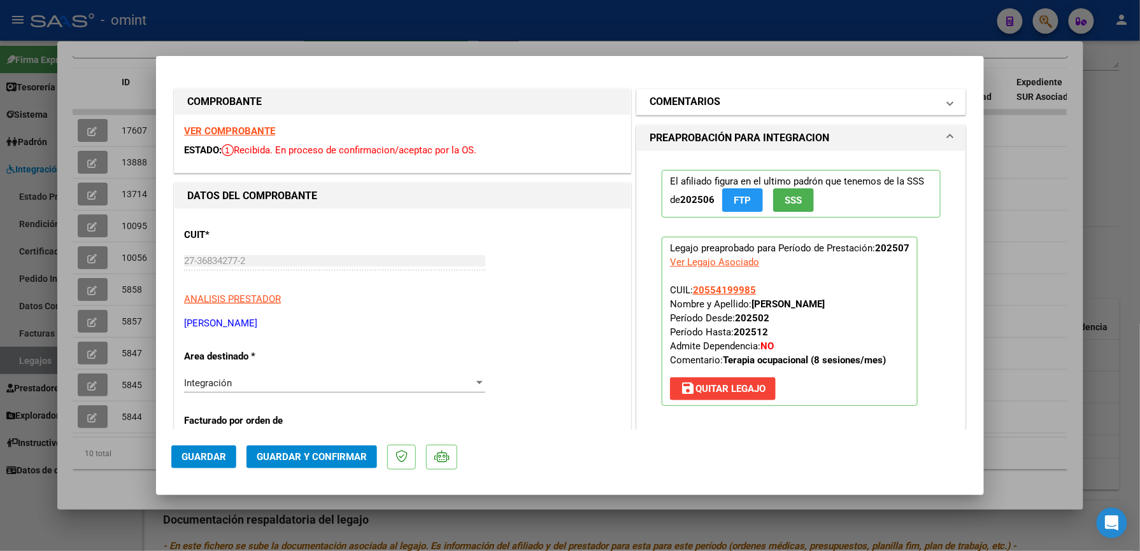
click at [947, 105] on span at bounding box center [949, 101] width 5 height 15
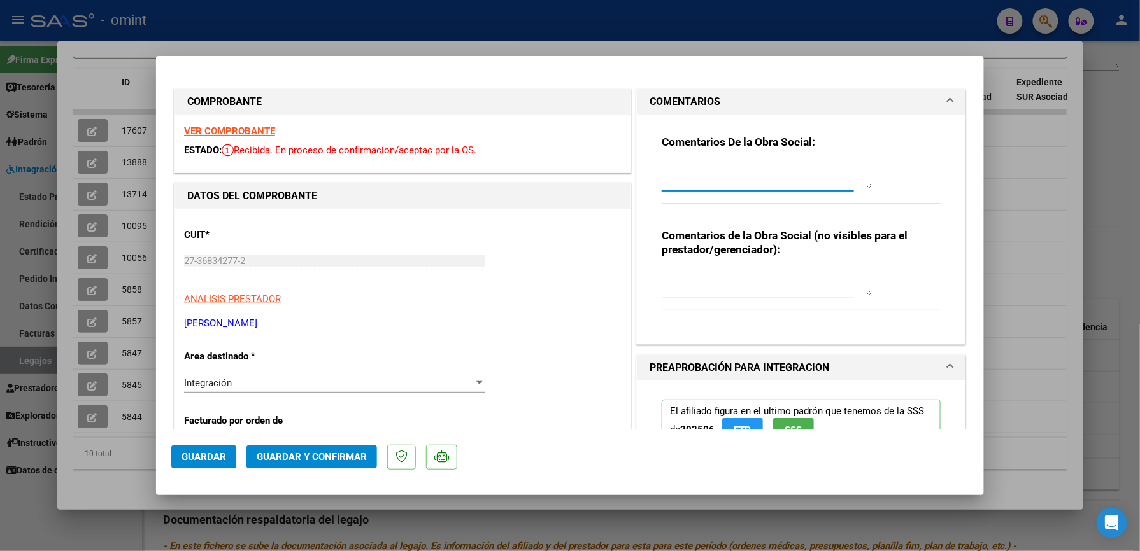
click at [793, 181] on textarea at bounding box center [766, 175] width 210 height 25
type textarea "se recuerda que lo habilitado es por un total de 8 sesiones mensuales por favor…"
click at [332, 453] on span "Guardar y Confirmar" at bounding box center [312, 456] width 110 height 11
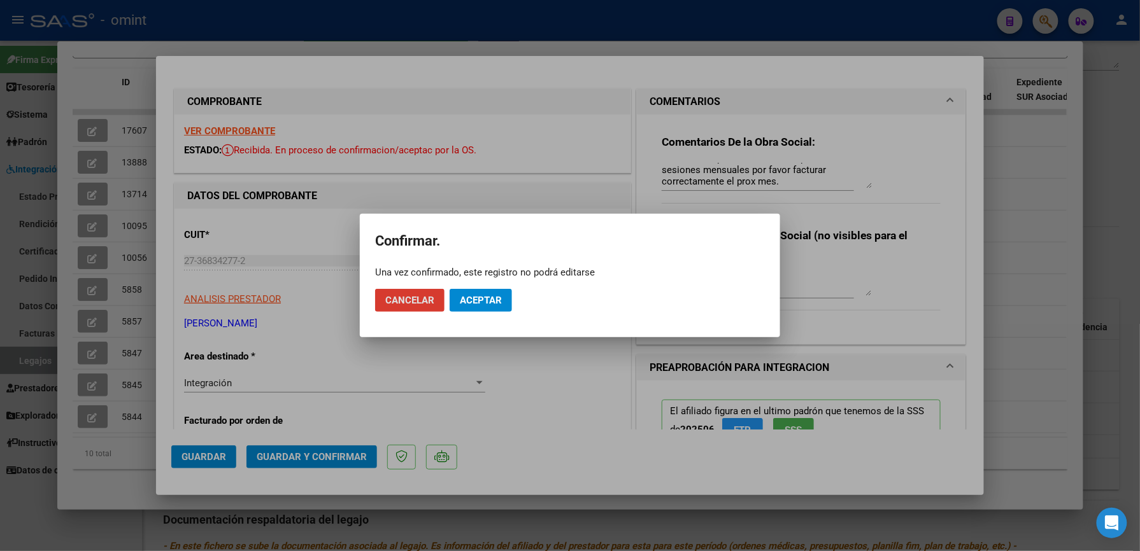
click at [484, 299] on span "Aceptar" at bounding box center [481, 300] width 42 height 11
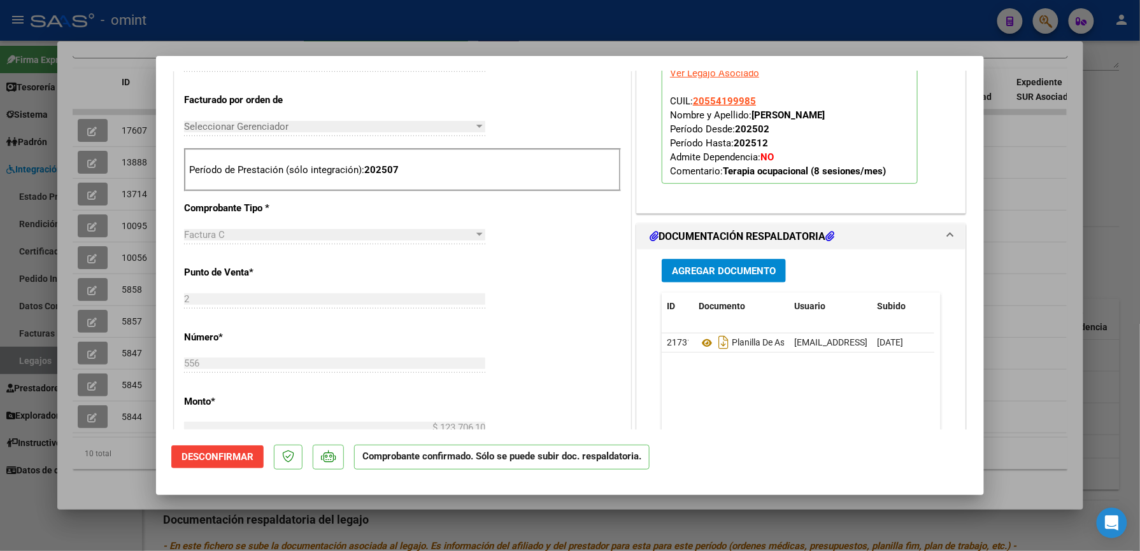
scroll to position [339, 0]
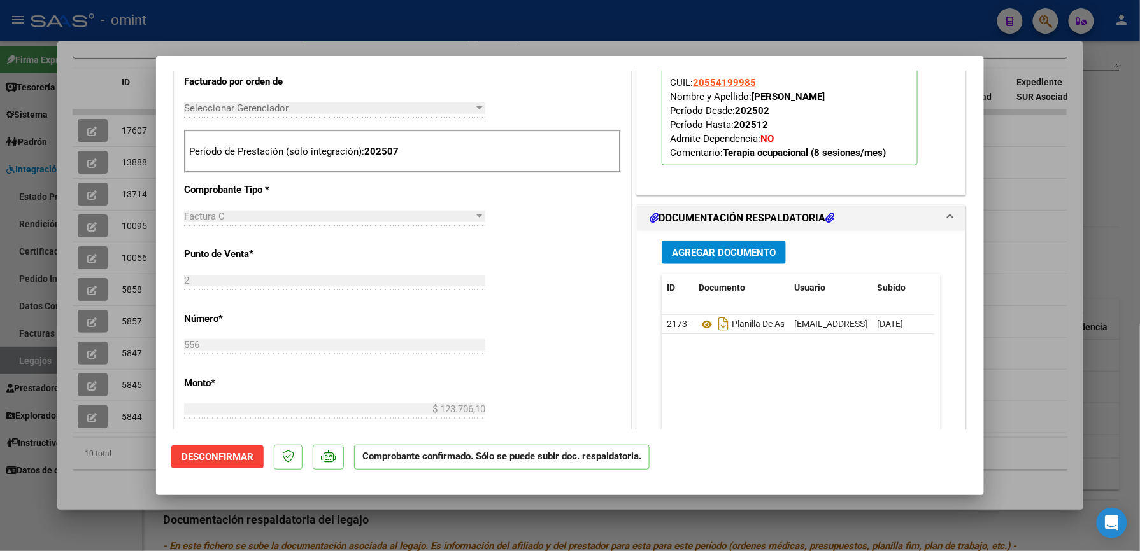
click at [758, 36] on div at bounding box center [570, 275] width 1140 height 551
type input "$ 0,00"
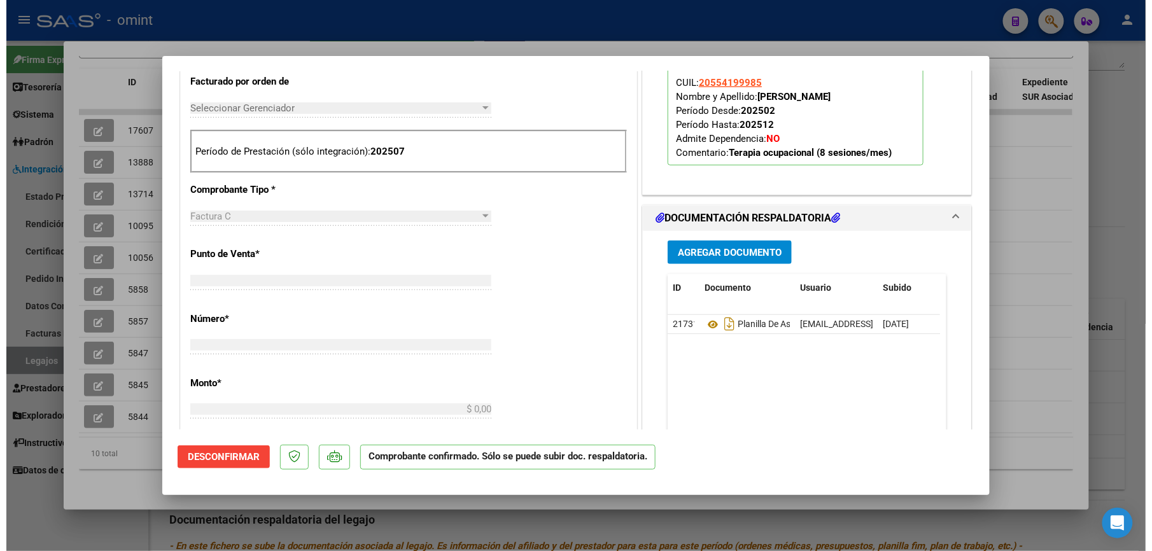
scroll to position [498, 0]
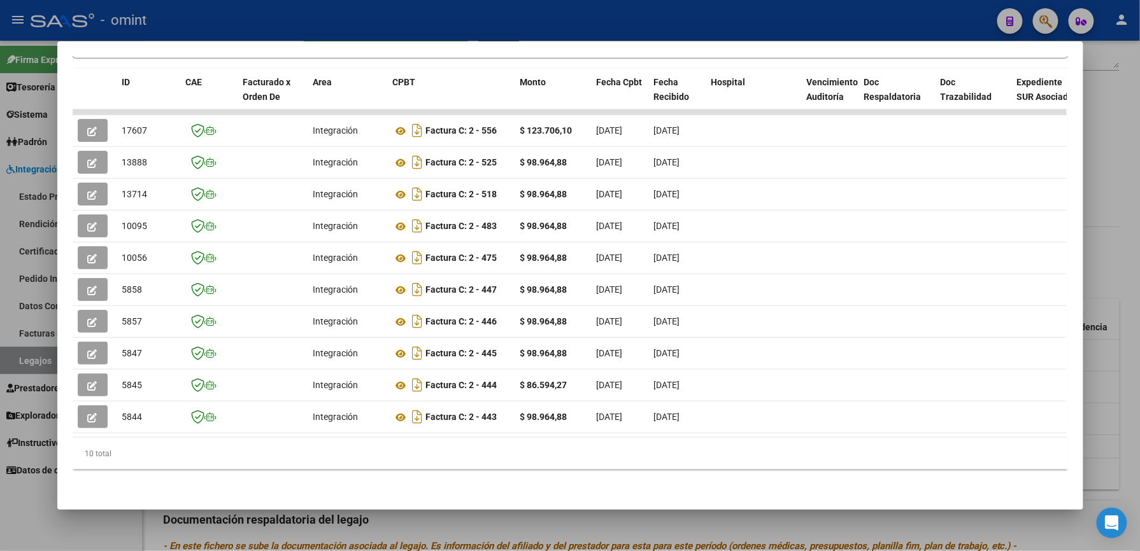
click at [539, 16] on div at bounding box center [570, 275] width 1140 height 551
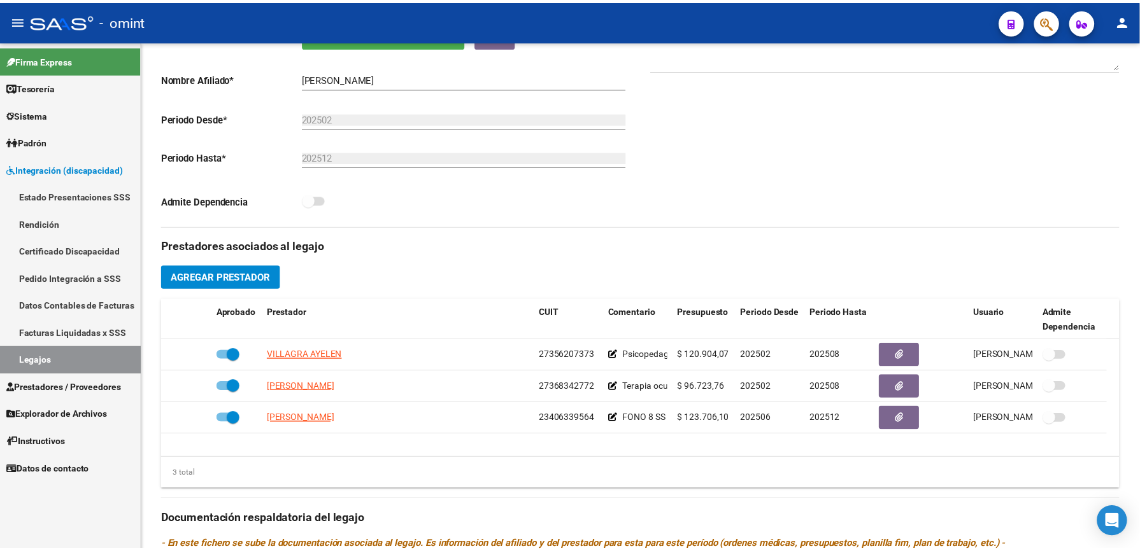
scroll to position [255, 0]
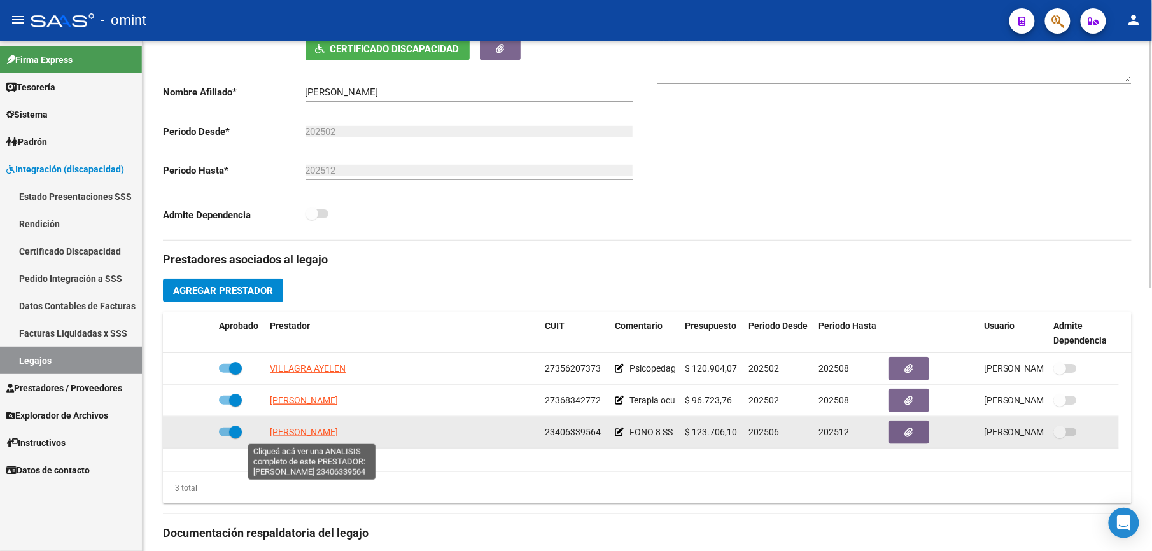
click at [332, 434] on span "[PERSON_NAME]" at bounding box center [304, 432] width 68 height 10
type textarea "23406339564"
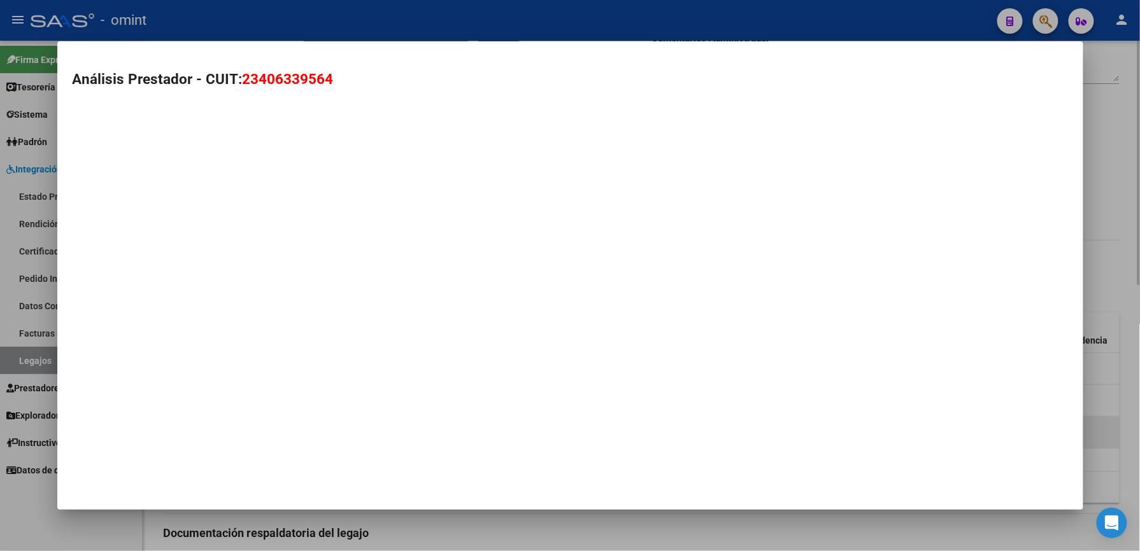
scroll to position [268, 0]
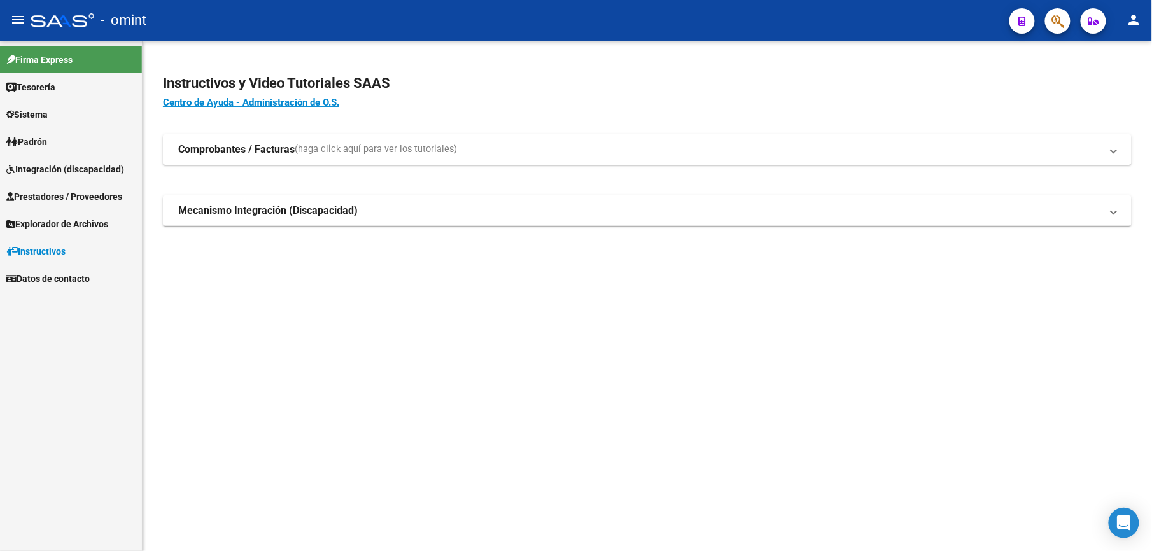
click at [74, 169] on span "Integración (discapacidad)" at bounding box center [65, 169] width 118 height 14
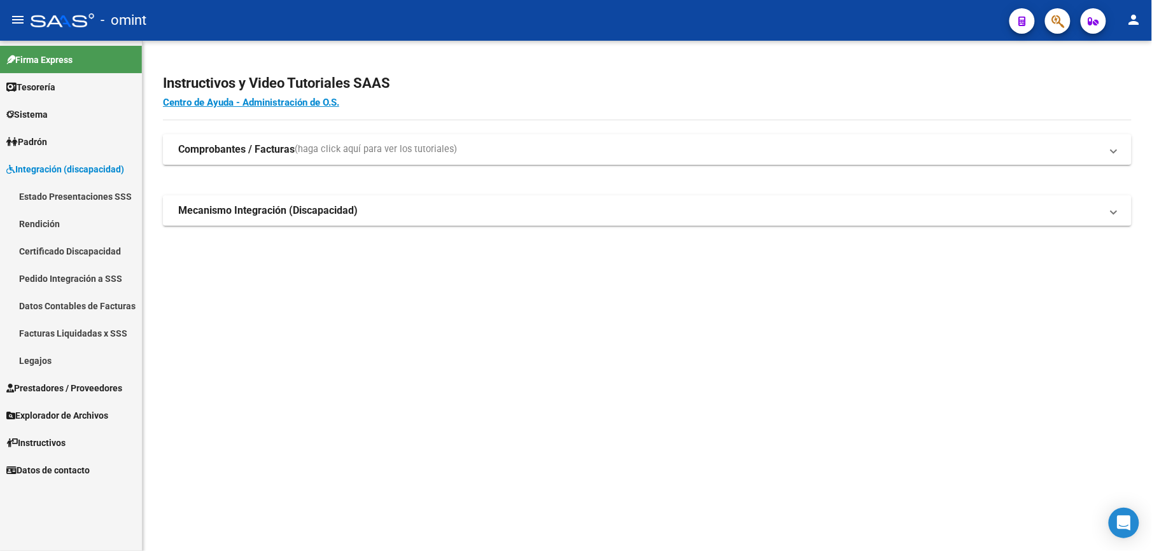
click at [52, 385] on span "Prestadores / Proveedores" at bounding box center [64, 388] width 116 height 14
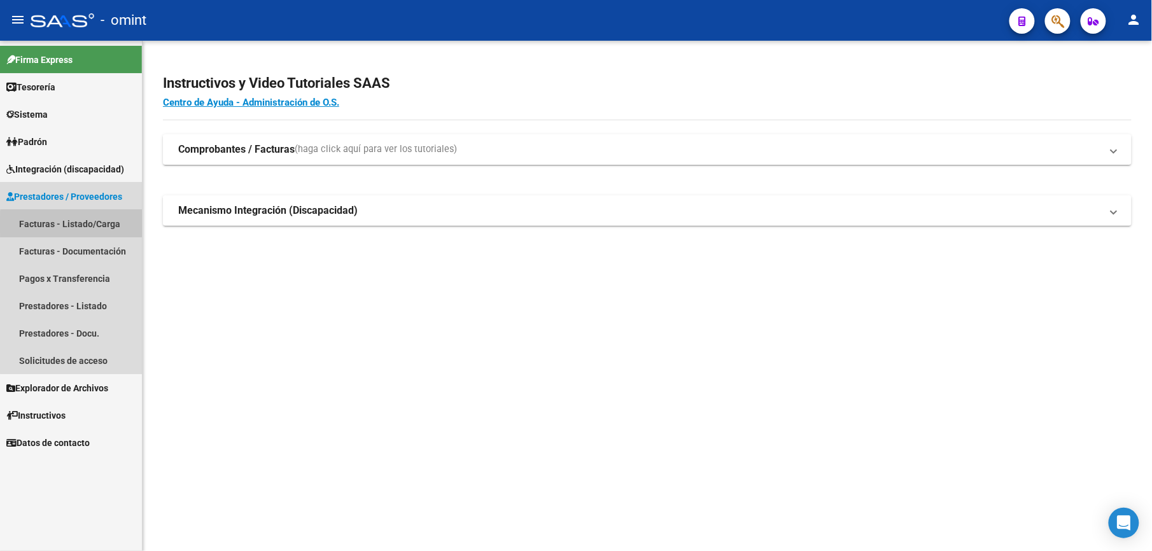
click at [76, 225] on link "Facturas - Listado/Carga" at bounding box center [71, 223] width 142 height 27
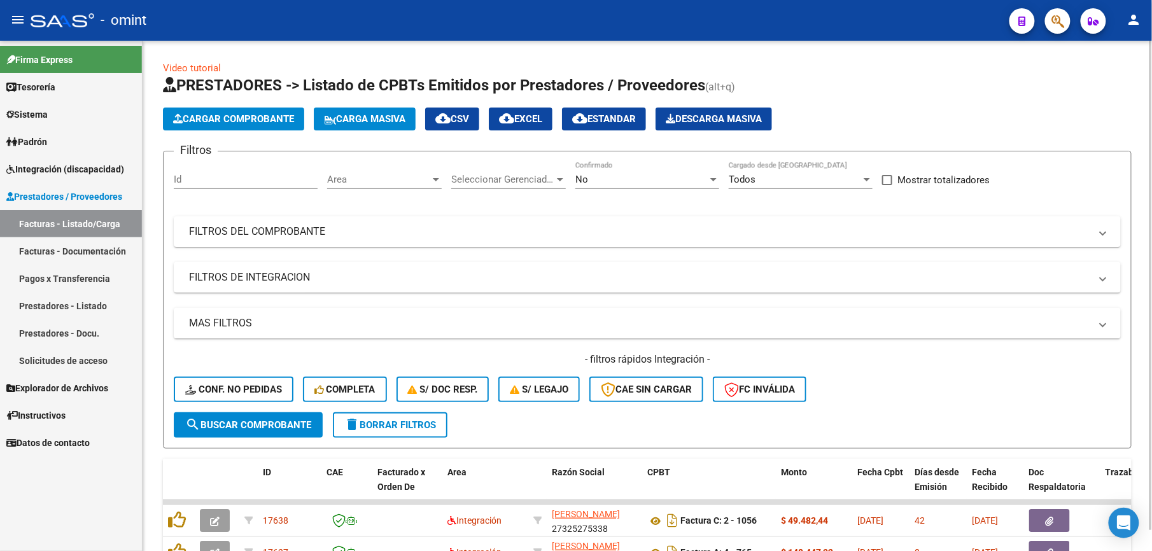
click at [238, 384] on span "Conf. no pedidas" at bounding box center [233, 389] width 97 height 11
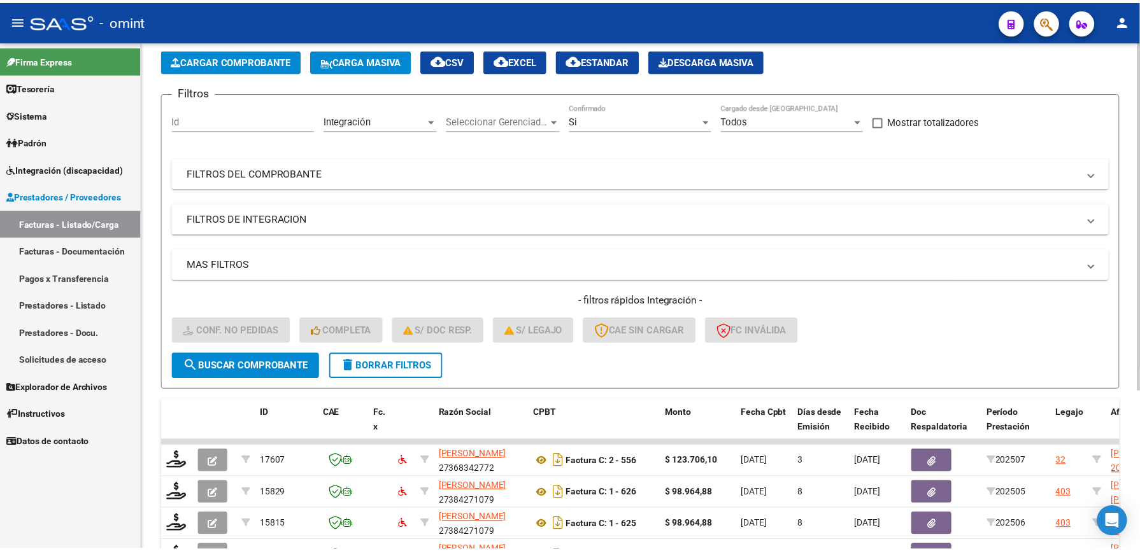
scroll to position [85, 0]
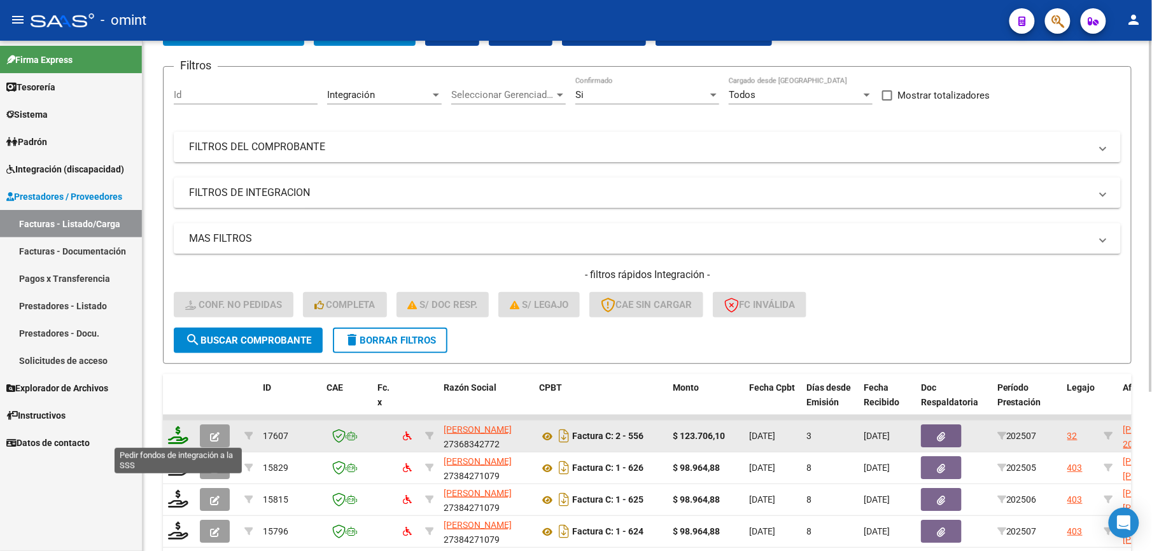
click at [178, 437] on icon at bounding box center [178, 436] width 20 height 18
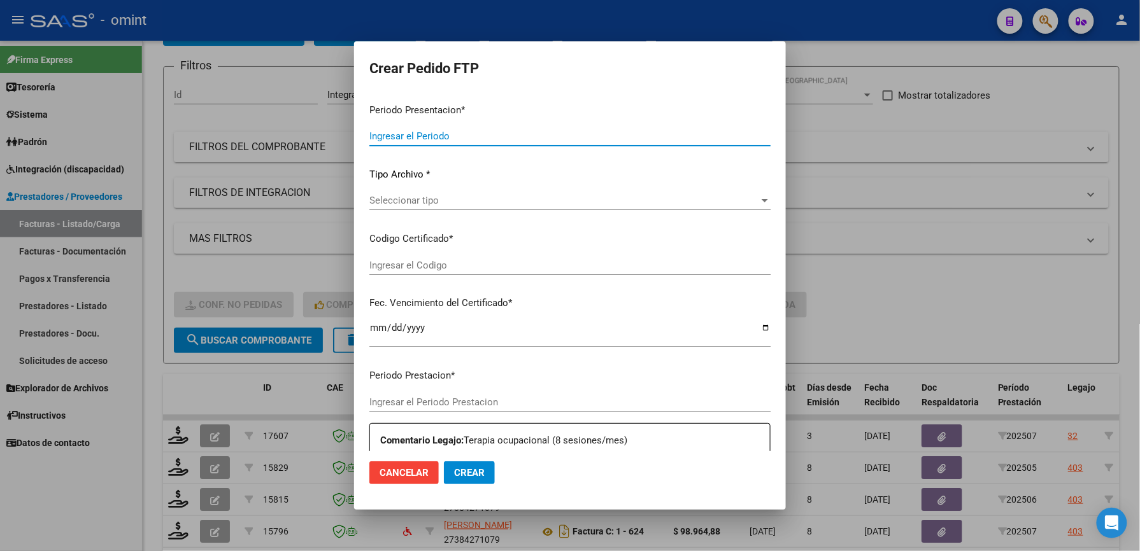
type input "202507"
type input "$ 123.706,10"
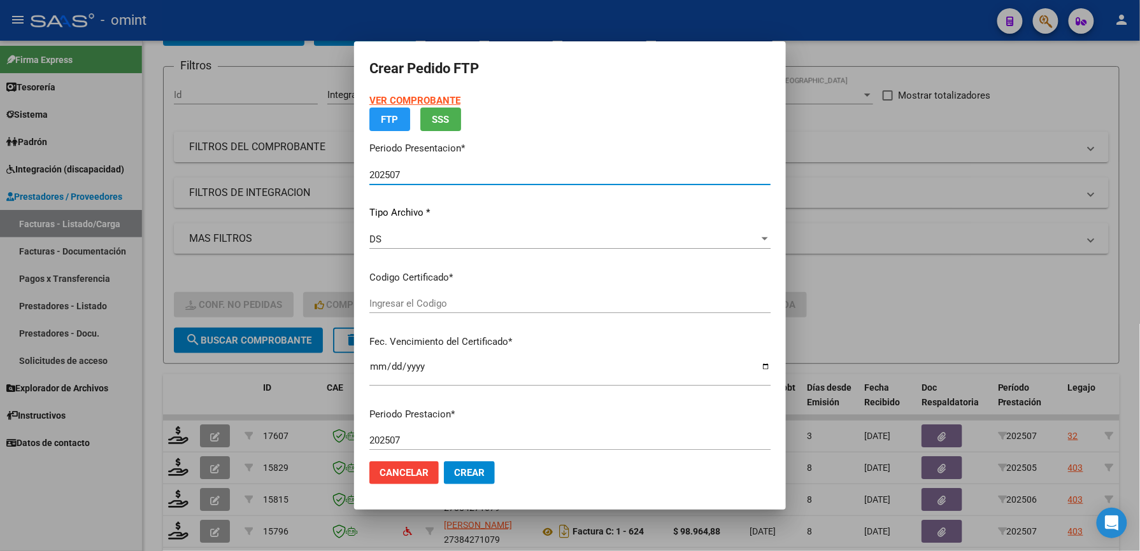
type input "4265738229"
type input "[DATE]"
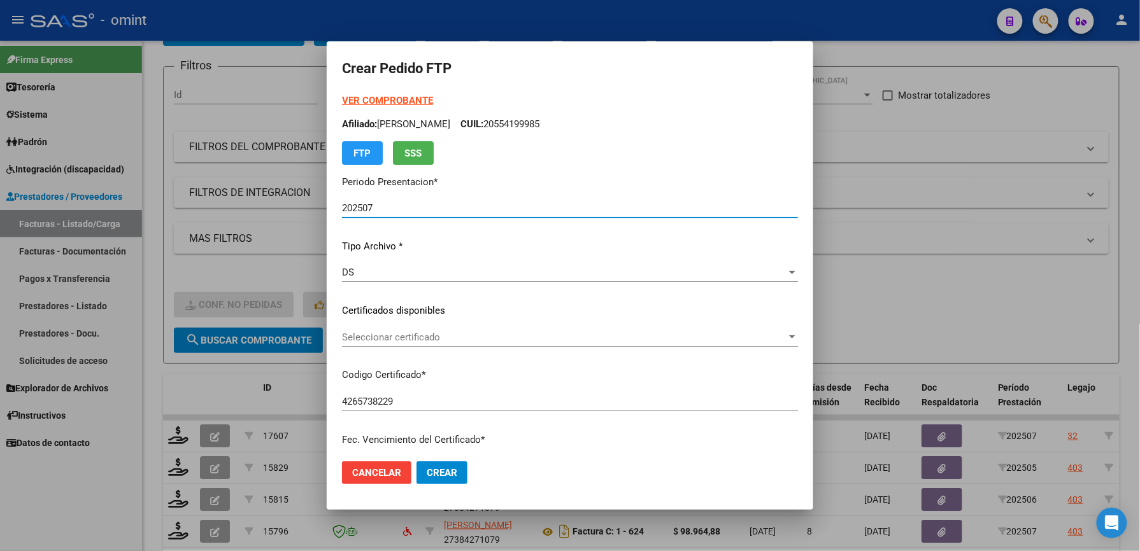
click at [375, 335] on span "Seleccionar certificado" at bounding box center [564, 337] width 444 height 11
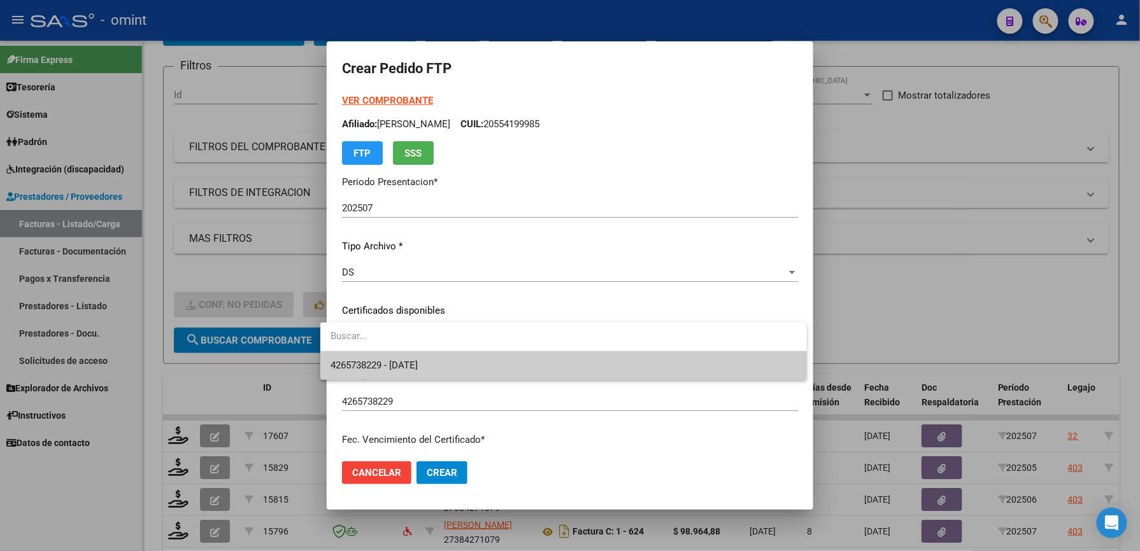
click at [367, 362] on span "4265738229 - [DATE]" at bounding box center [373, 365] width 87 height 11
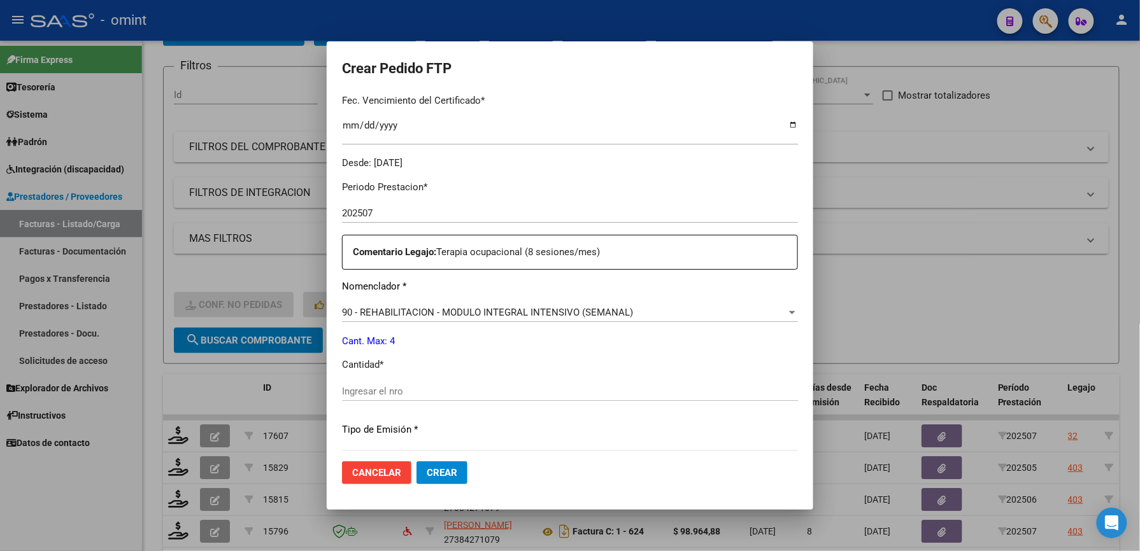
scroll to position [424, 0]
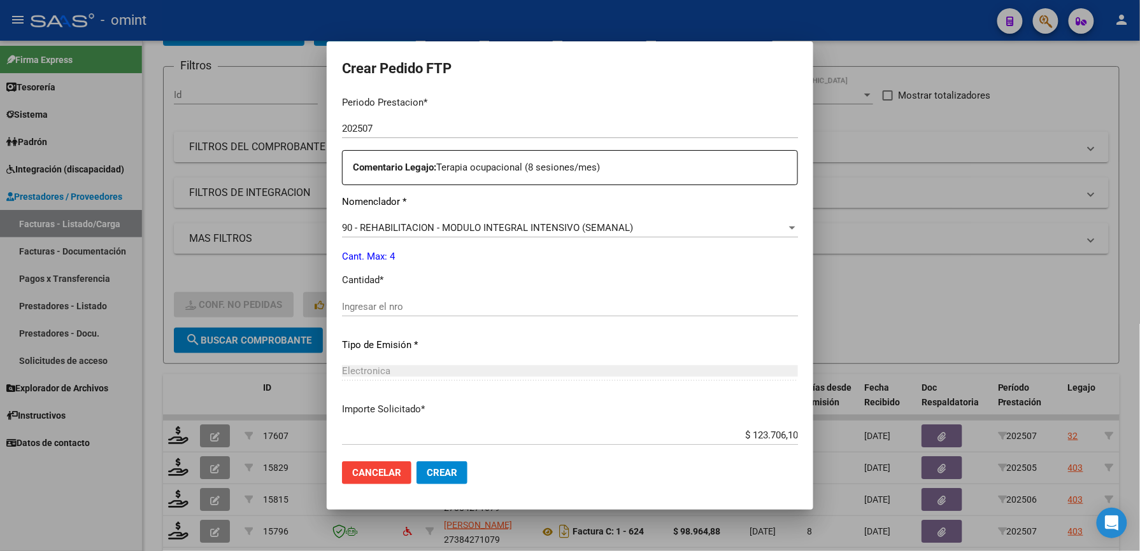
click at [370, 311] on div "Ingresar el nro" at bounding box center [570, 306] width 456 height 19
type input "4"
click at [327, 382] on mat-dialog-content "VER COMPROBANTE ARCA Padrón Afiliado: DOMICOLI LUCIANO CUIL: 20554199985 FTP SS…" at bounding box center [570, 273] width 486 height 358
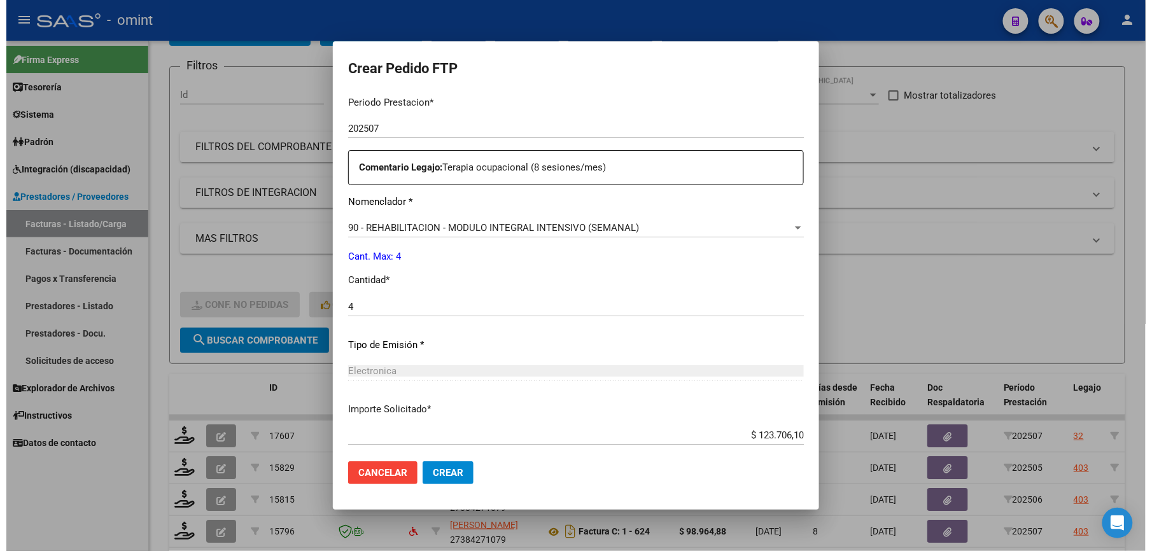
scroll to position [493, 0]
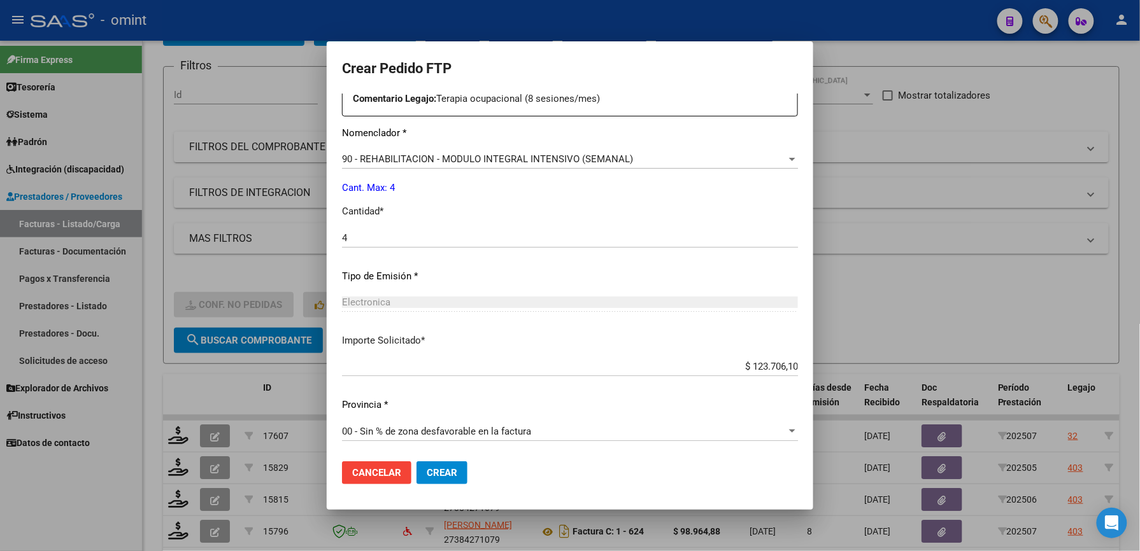
click at [438, 479] on span "Crear" at bounding box center [442, 472] width 31 height 11
